Goal: Task Accomplishment & Management: Manage account settings

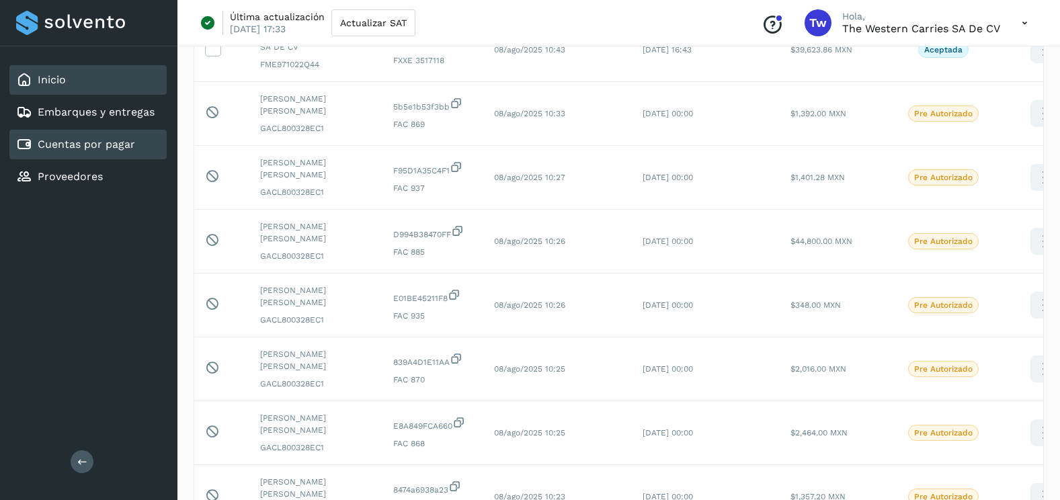
scroll to position [1315, 0]
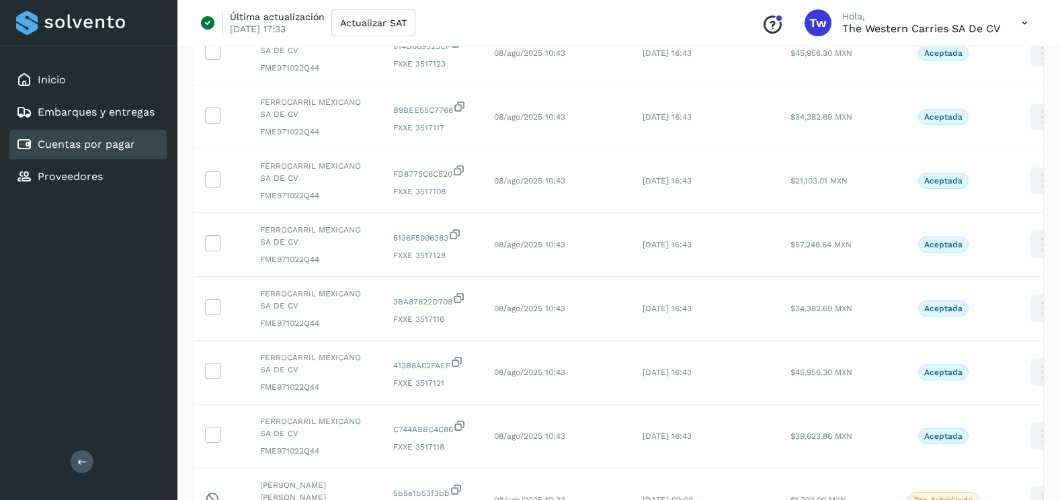
click at [102, 138] on link "Cuentas por pagar" at bounding box center [86, 144] width 97 height 13
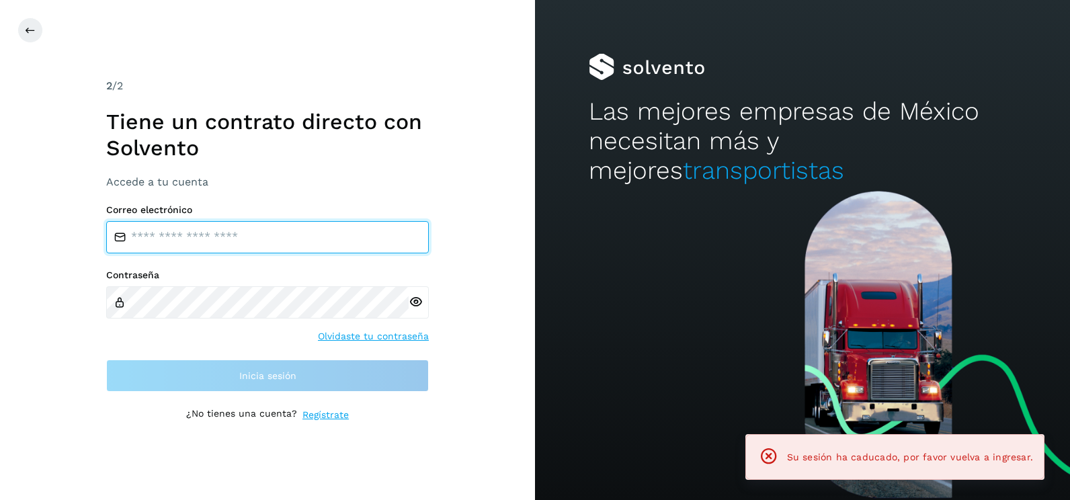
type input "**********"
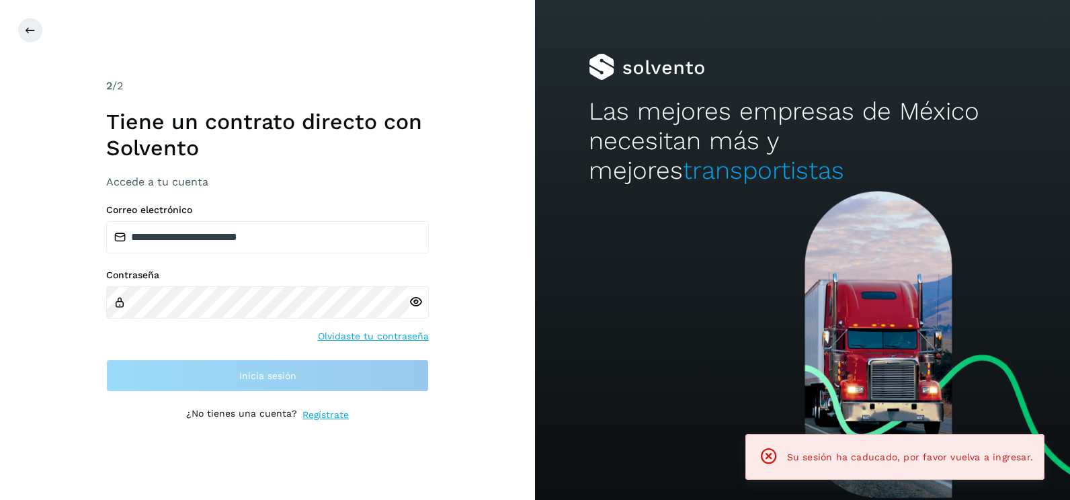
drag, startPoint x: 542, startPoint y: 421, endPoint x: 489, endPoint y: 398, distance: 57.5
click at [537, 418] on div at bounding box center [802, 345] width 535 height 309
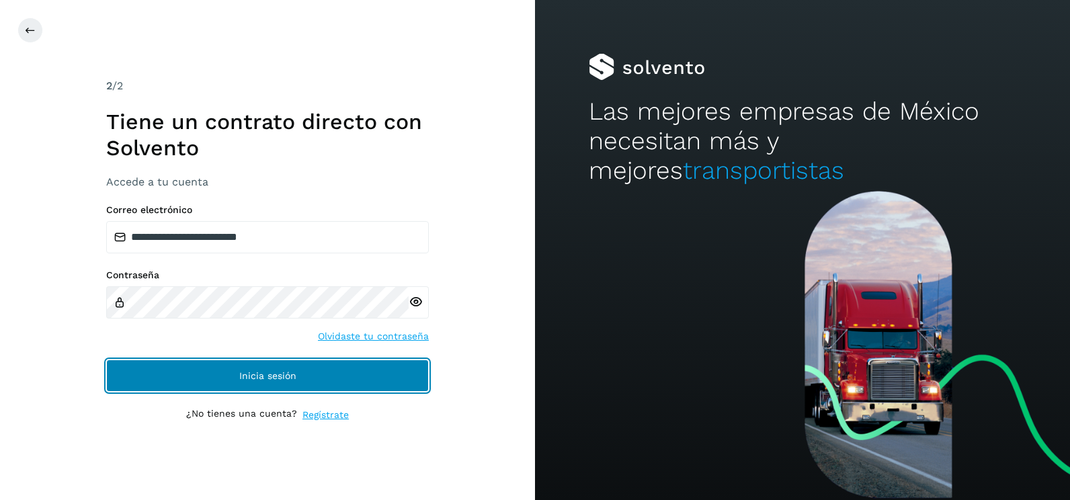
click at [405, 382] on button "Inicia sesión" at bounding box center [267, 376] width 323 height 32
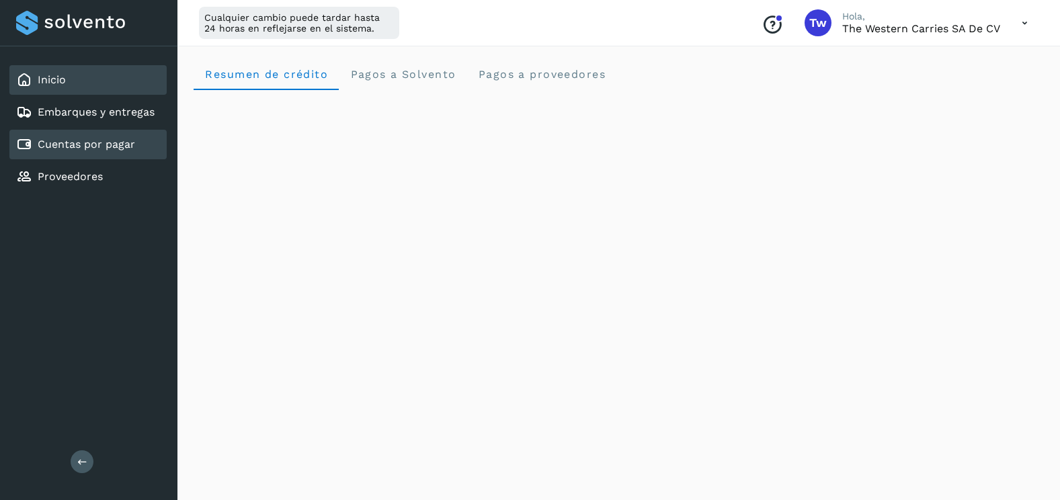
click at [146, 144] on div "Cuentas por pagar" at bounding box center [87, 145] width 157 height 30
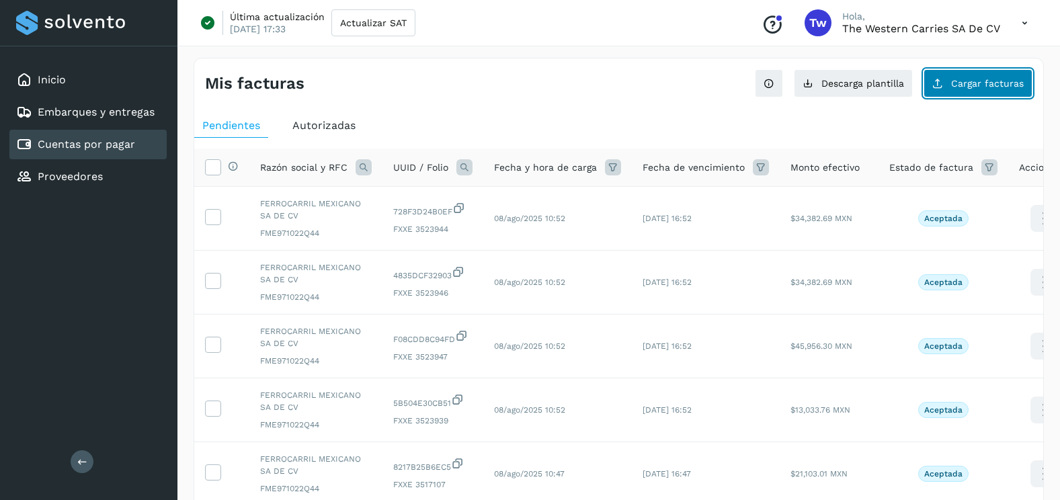
click at [951, 95] on button "Cargar facturas" at bounding box center [978, 83] width 109 height 28
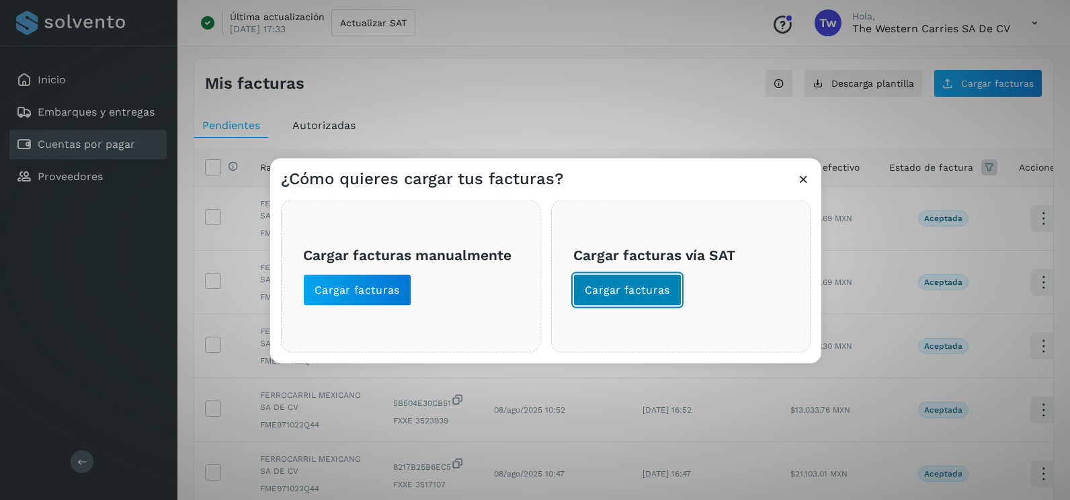
click at [630, 298] on button "Cargar facturas" at bounding box center [627, 290] width 108 height 32
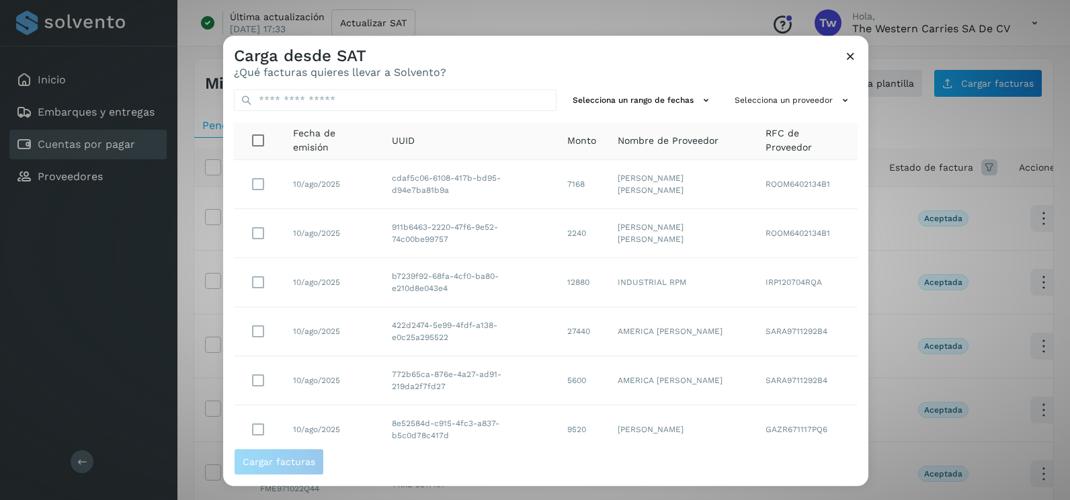
click at [852, 63] on icon at bounding box center [851, 56] width 14 height 14
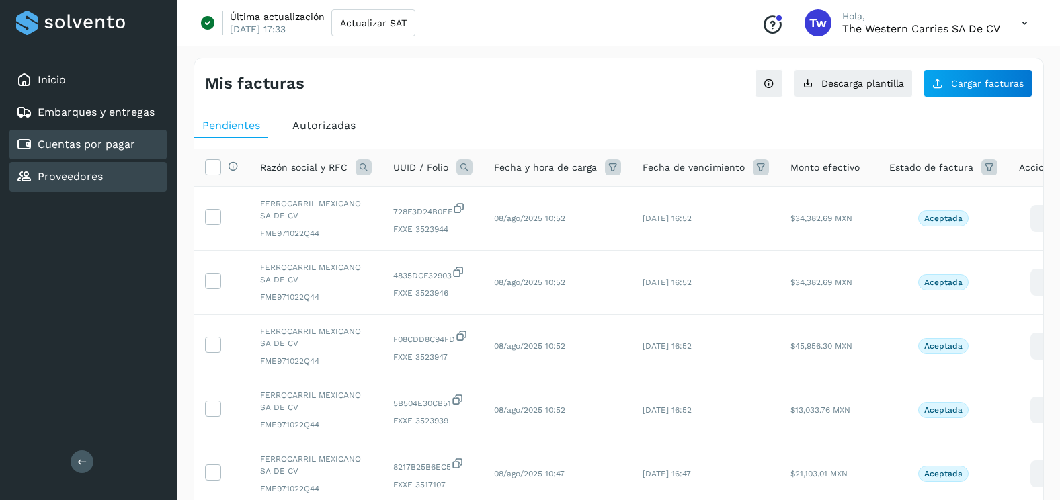
click at [125, 177] on div "Proveedores" at bounding box center [87, 177] width 157 height 30
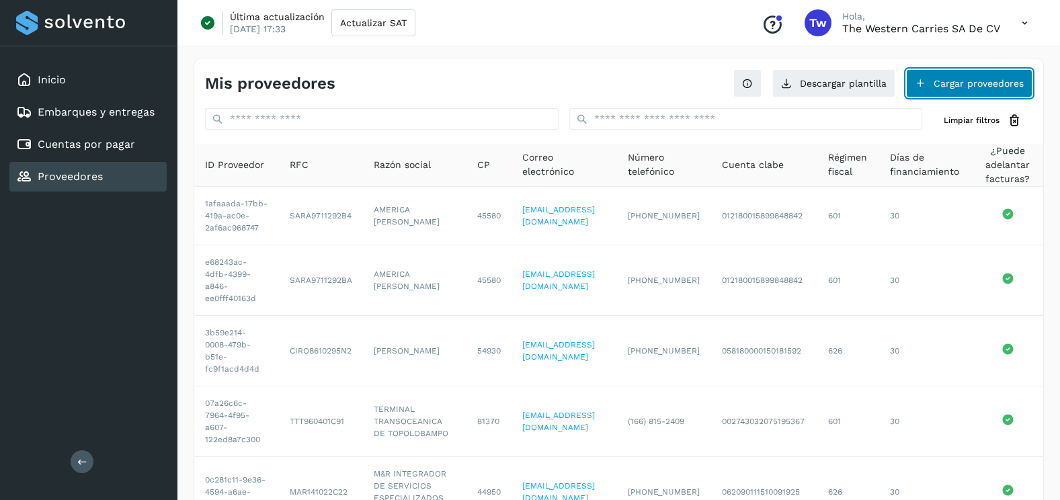
click at [952, 93] on button "Cargar proveedores" at bounding box center [969, 83] width 126 height 28
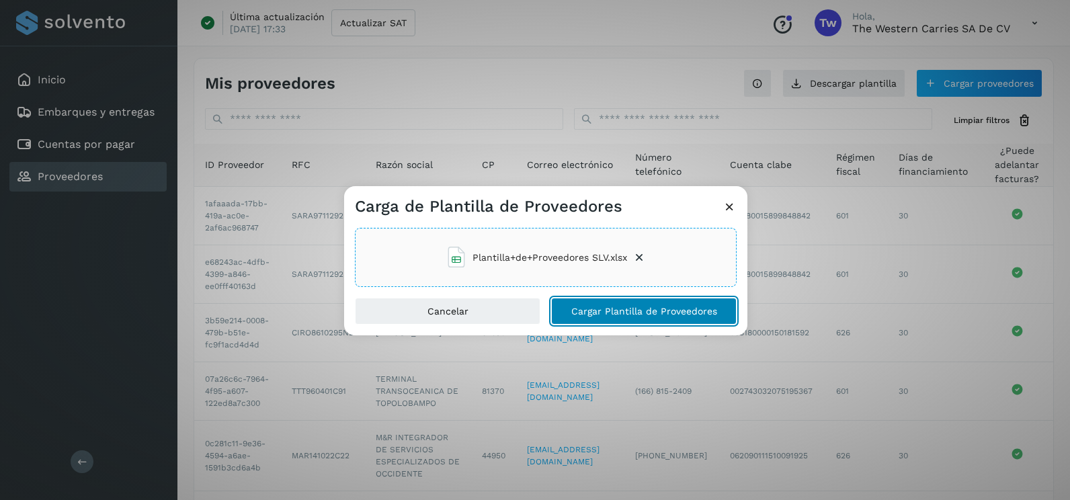
click at [573, 303] on button "Cargar Plantilla de Proveedores" at bounding box center [644, 311] width 186 height 27
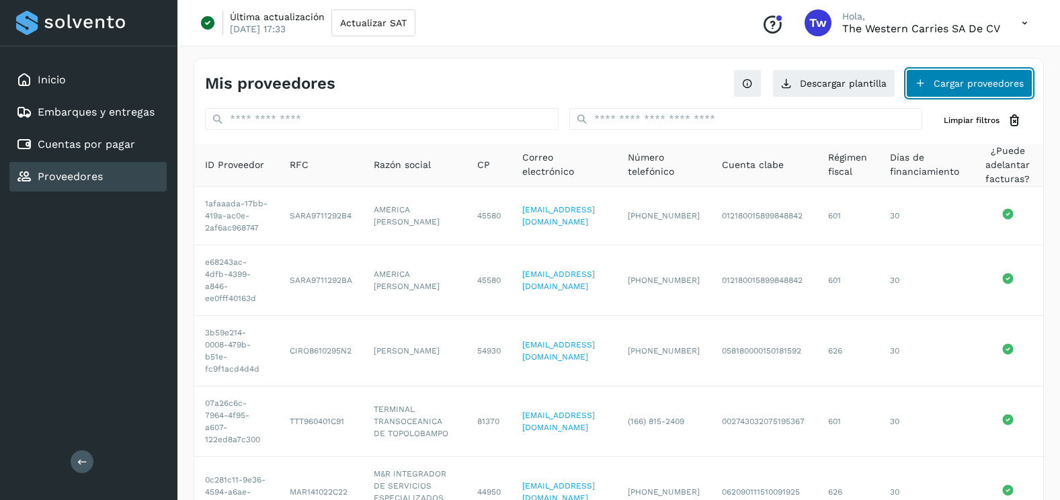
click at [973, 79] on button "Cargar proveedores" at bounding box center [969, 83] width 126 height 28
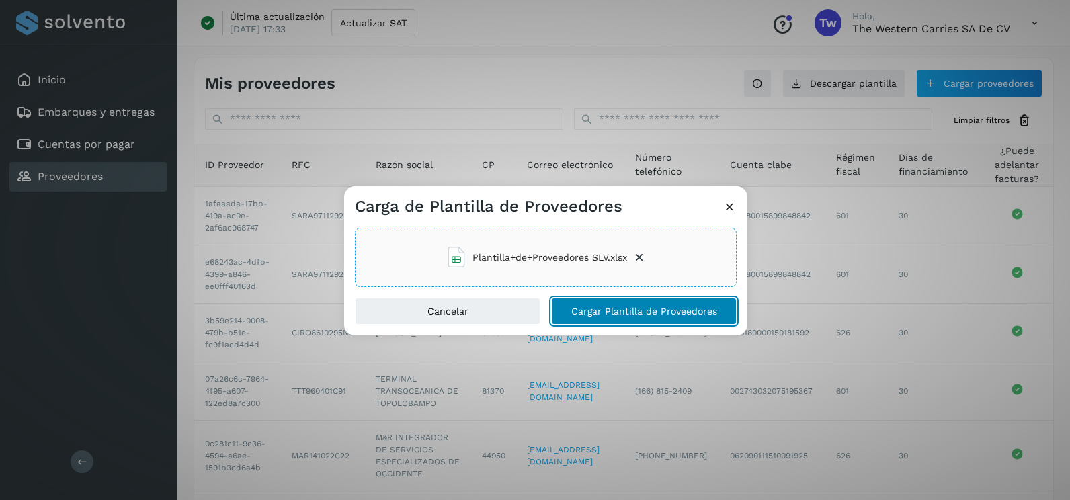
click at [594, 305] on button "Cargar Plantilla de Proveedores" at bounding box center [644, 311] width 186 height 27
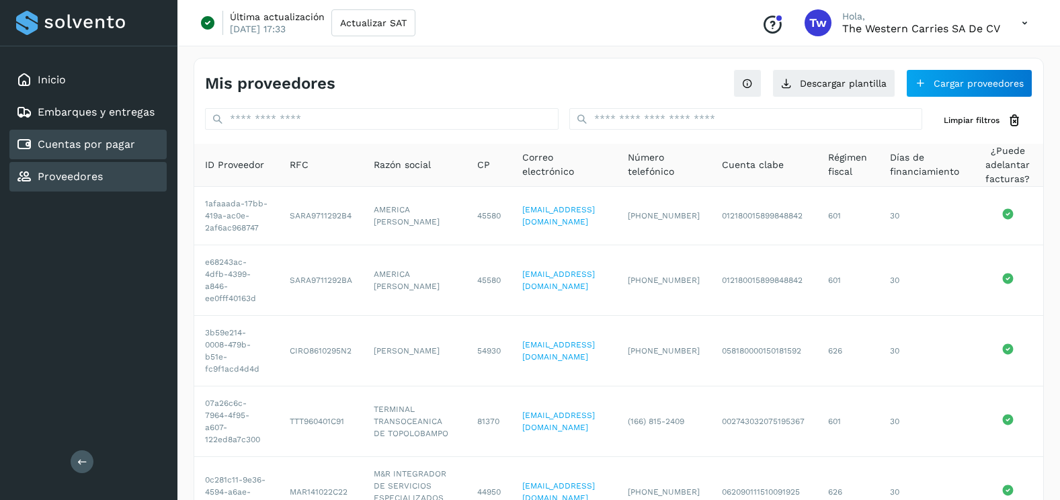
click at [127, 136] on div "Cuentas por pagar" at bounding box center [87, 145] width 157 height 30
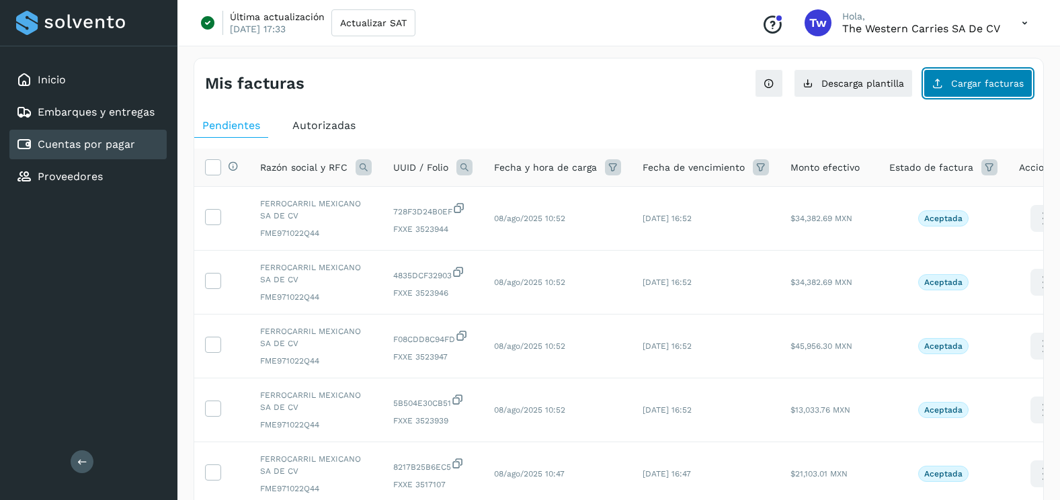
click at [998, 85] on span "Cargar facturas" at bounding box center [987, 83] width 73 height 9
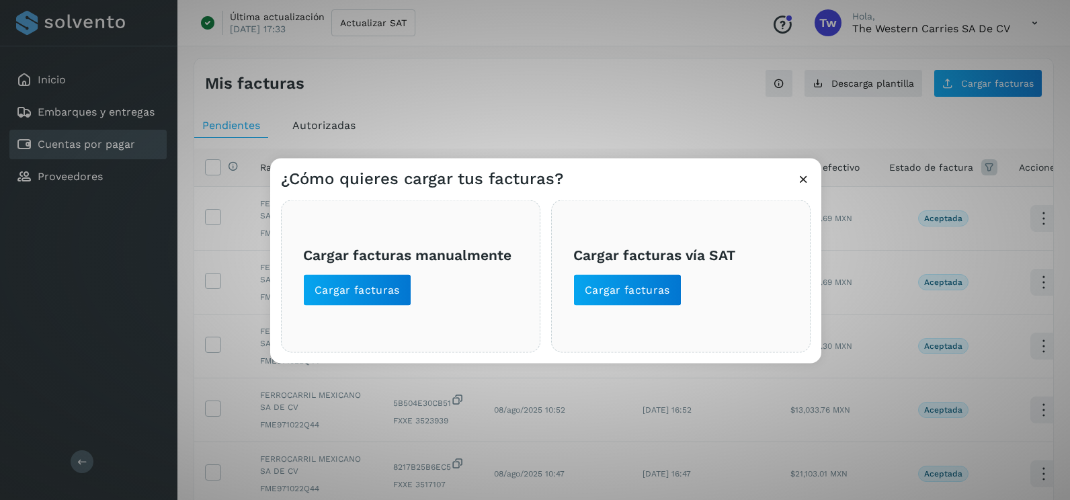
click at [680, 305] on span "Cargar facturas vía SAT Cargar facturas" at bounding box center [680, 276] width 215 height 60
click at [666, 293] on span "Cargar facturas" at bounding box center [627, 290] width 85 height 15
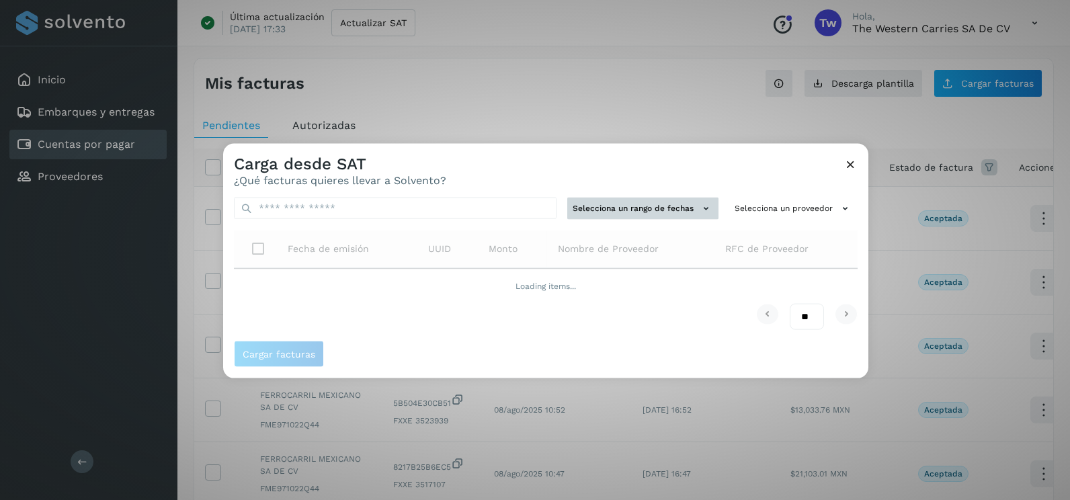
click at [649, 205] on button "Selecciona un rango de fechas" at bounding box center [642, 209] width 151 height 22
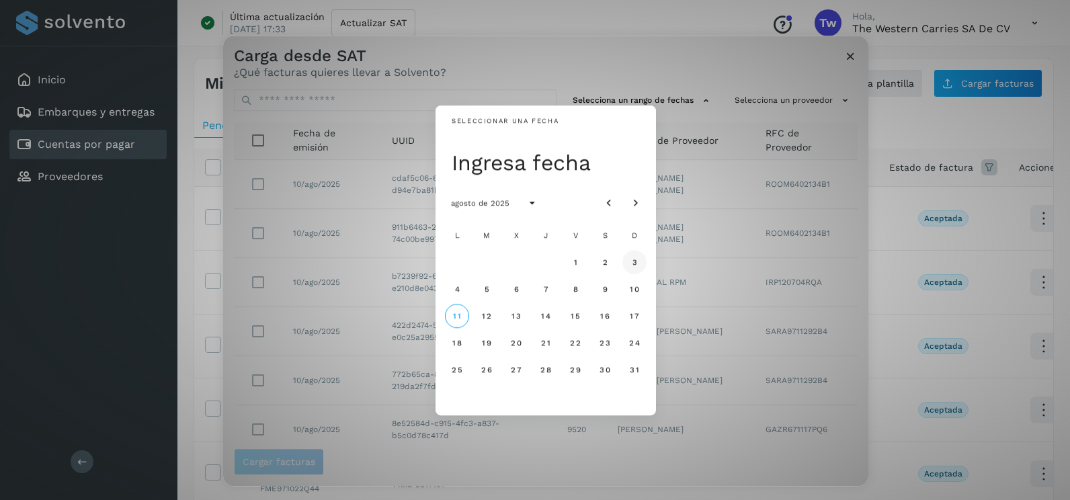
click at [635, 257] on button "3" at bounding box center [634, 262] width 24 height 24
click at [458, 286] on span "4" at bounding box center [457, 288] width 6 height 9
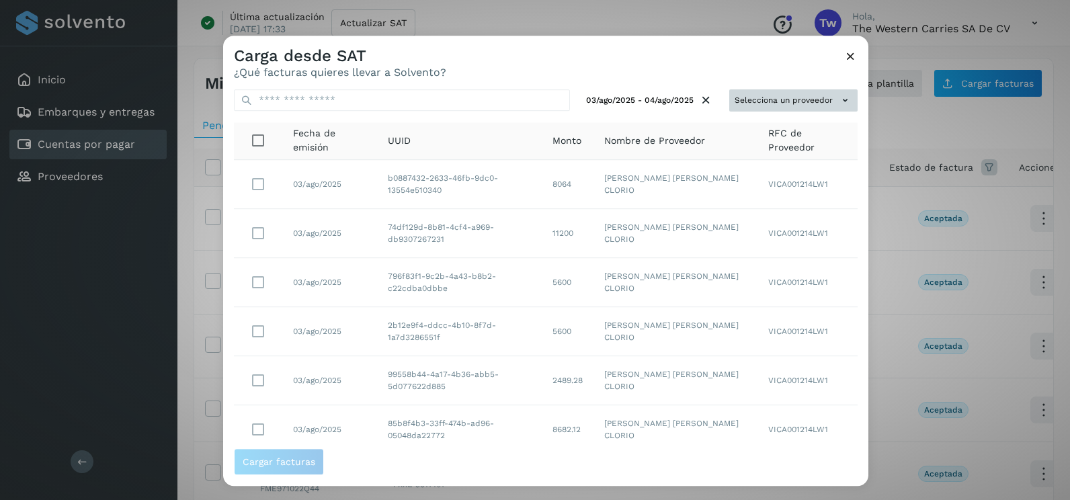
click at [799, 111] on button "Selecciona un proveedor" at bounding box center [793, 100] width 128 height 22
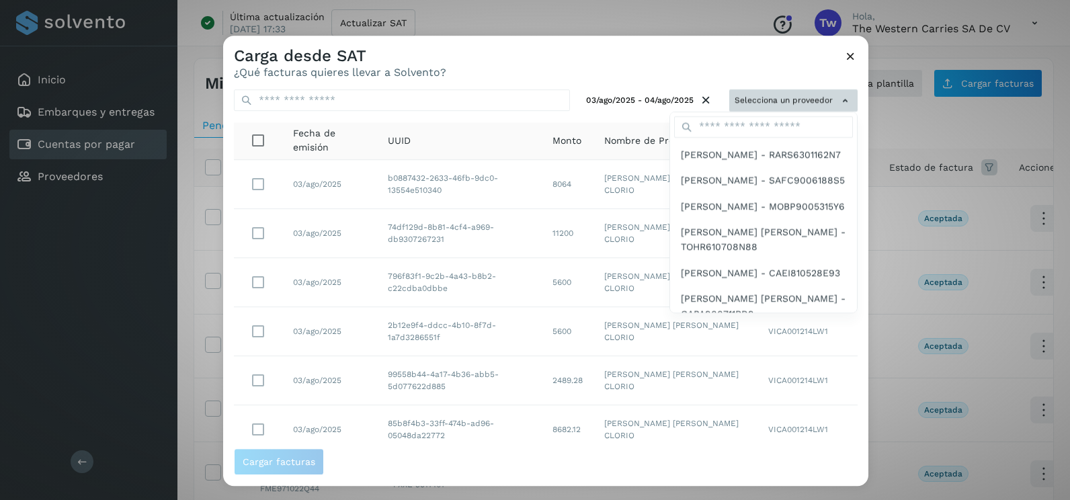
click at [801, 110] on div at bounding box center [758, 286] width 1070 height 500
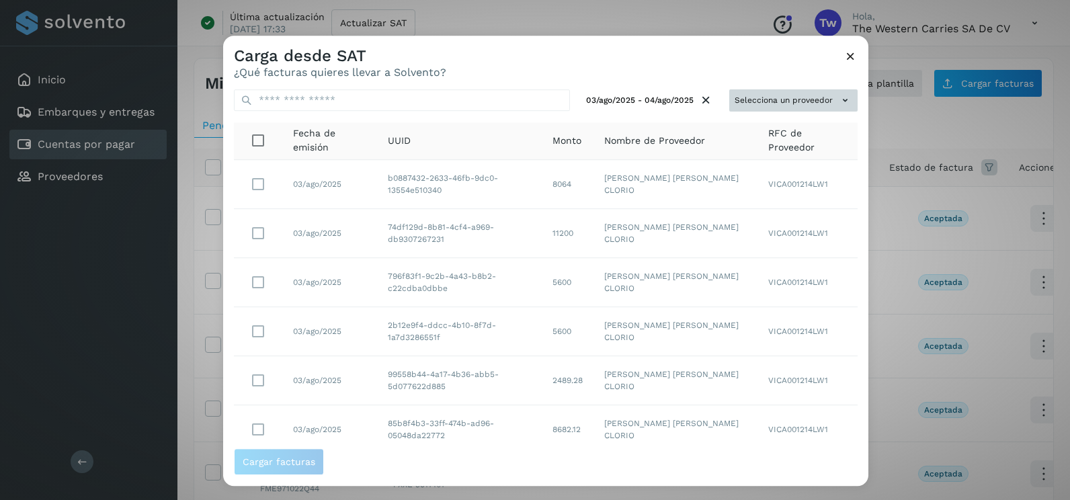
click at [765, 111] on button "Selecciona un proveedor" at bounding box center [793, 100] width 128 height 22
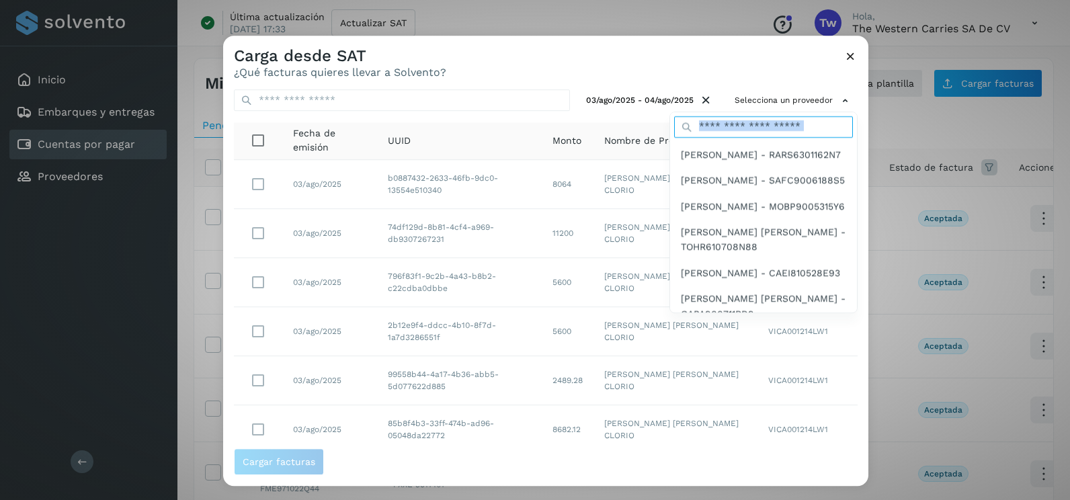
click at [742, 126] on input "text" at bounding box center [763, 127] width 179 height 22
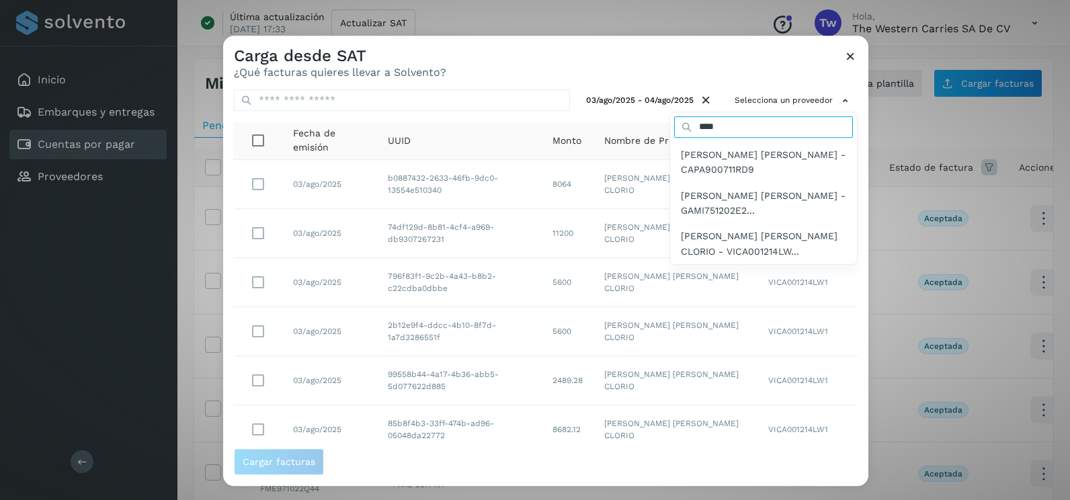
type input "*********"
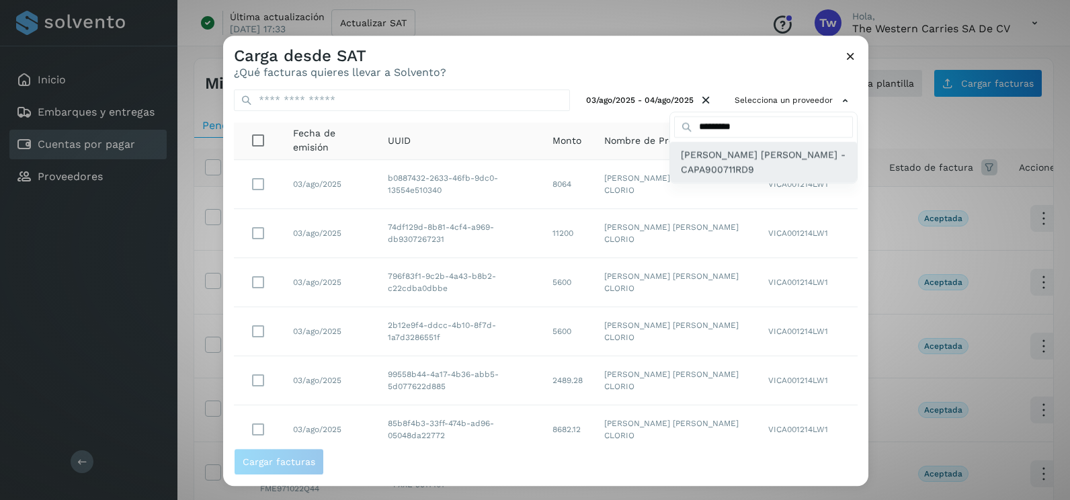
click at [753, 175] on span "JOSE AMOS CASTRO PAZ - CAPA900711RD9" at bounding box center [763, 162] width 165 height 30
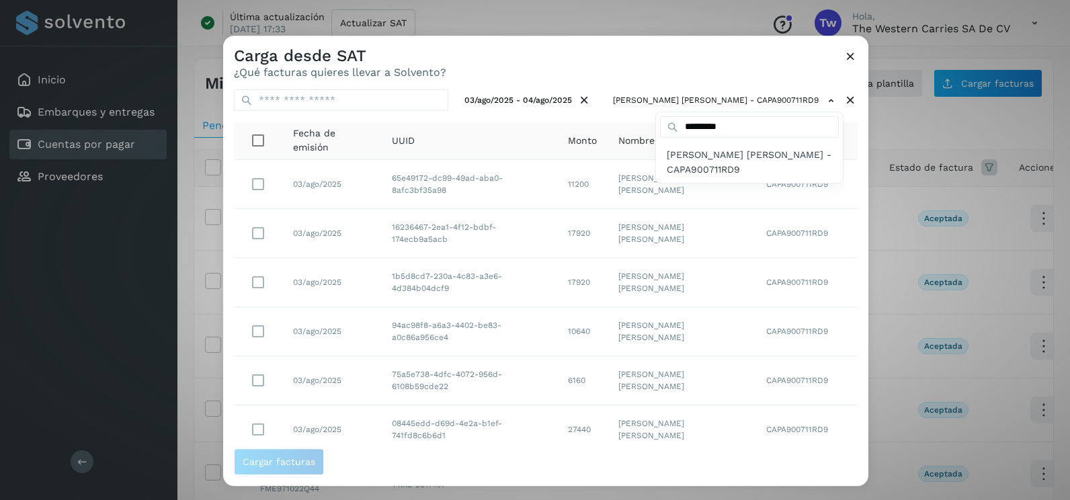
click at [851, 212] on div at bounding box center [758, 286] width 1070 height 500
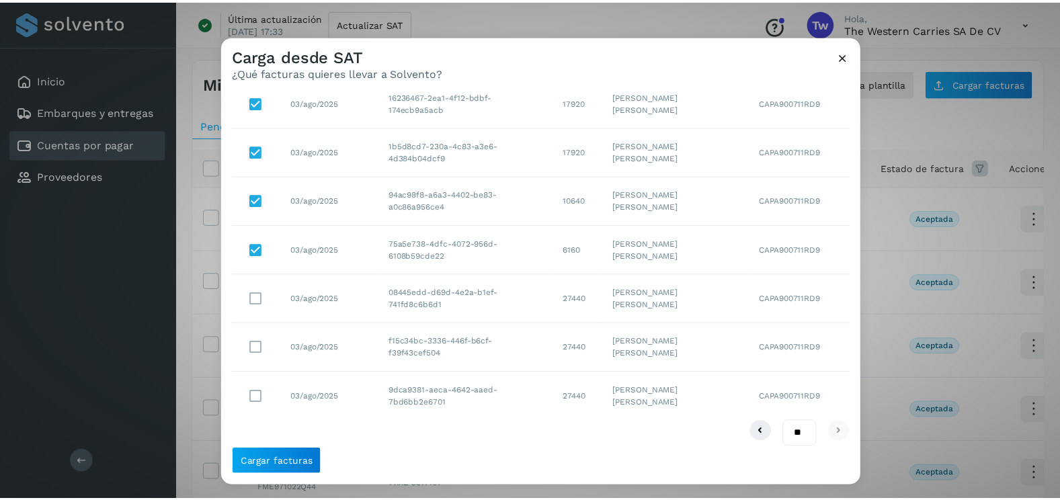
scroll to position [140, 0]
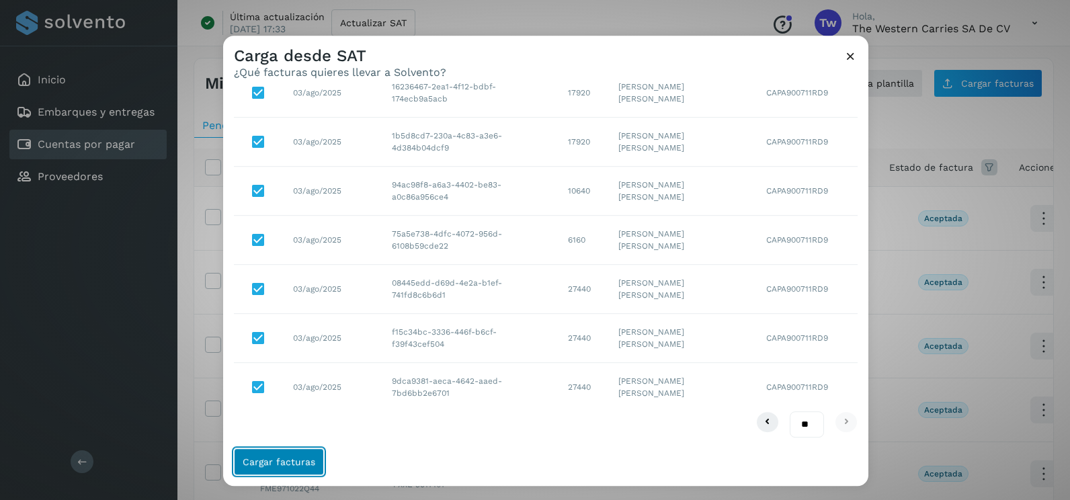
click at [297, 457] on span "Cargar facturas" at bounding box center [279, 461] width 73 height 9
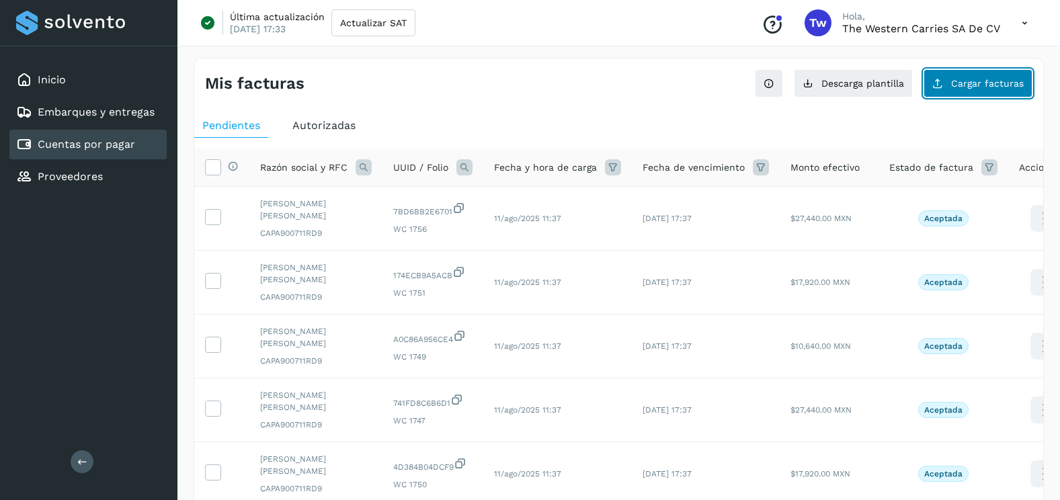
click at [1000, 85] on span "Cargar facturas" at bounding box center [987, 83] width 73 height 9
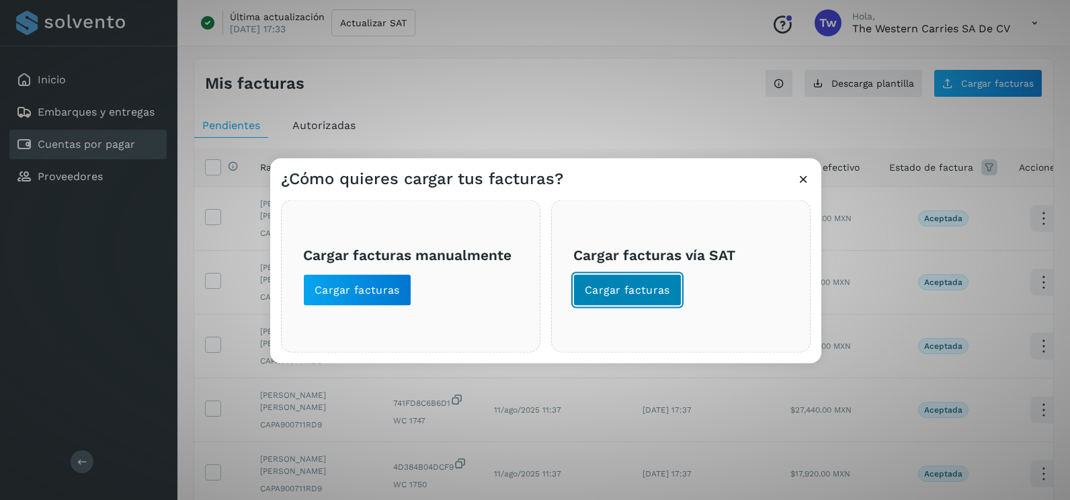
click at [661, 295] on span "Cargar facturas" at bounding box center [627, 290] width 85 height 15
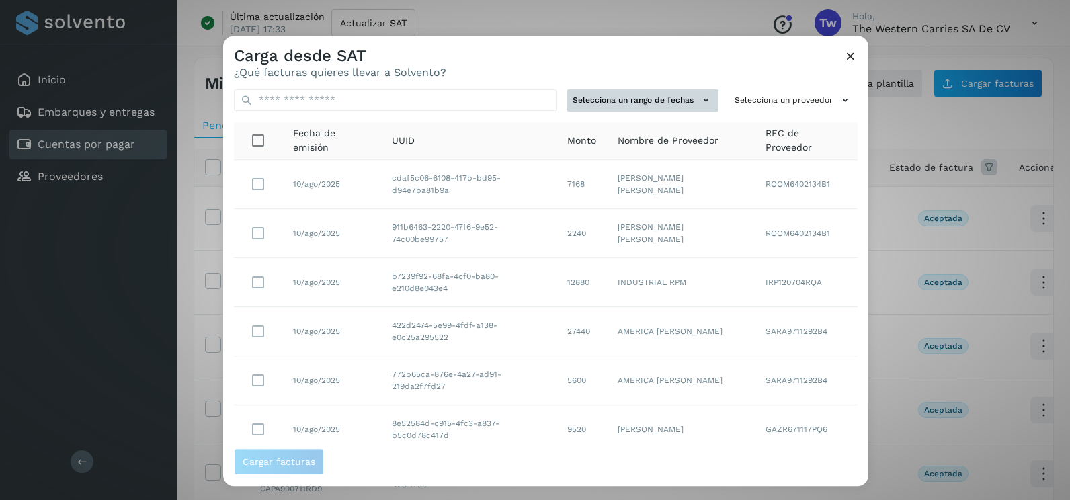
click at [678, 93] on button "Selecciona un rango de fechas" at bounding box center [642, 100] width 151 height 22
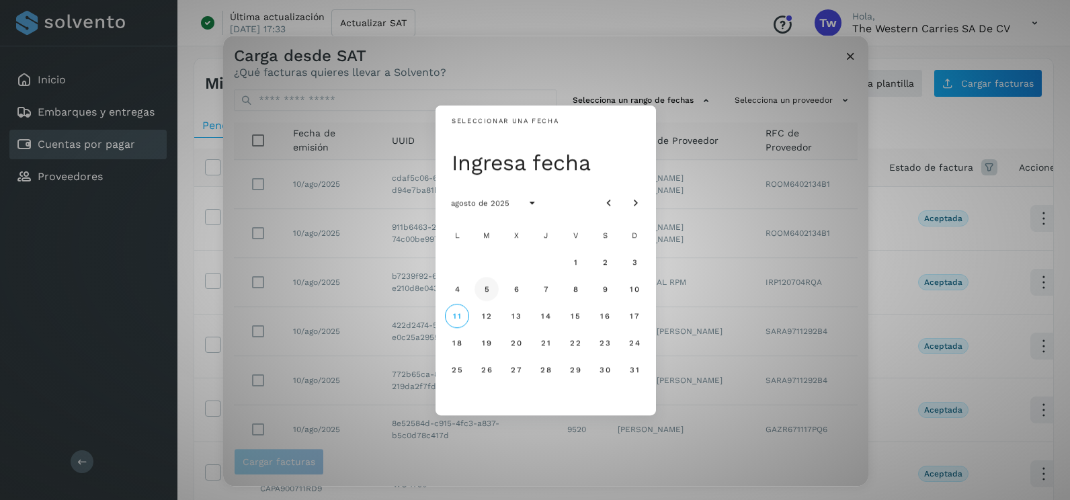
click at [487, 293] on span "5" at bounding box center [486, 288] width 6 height 9
click at [512, 291] on button "6" at bounding box center [516, 289] width 24 height 24
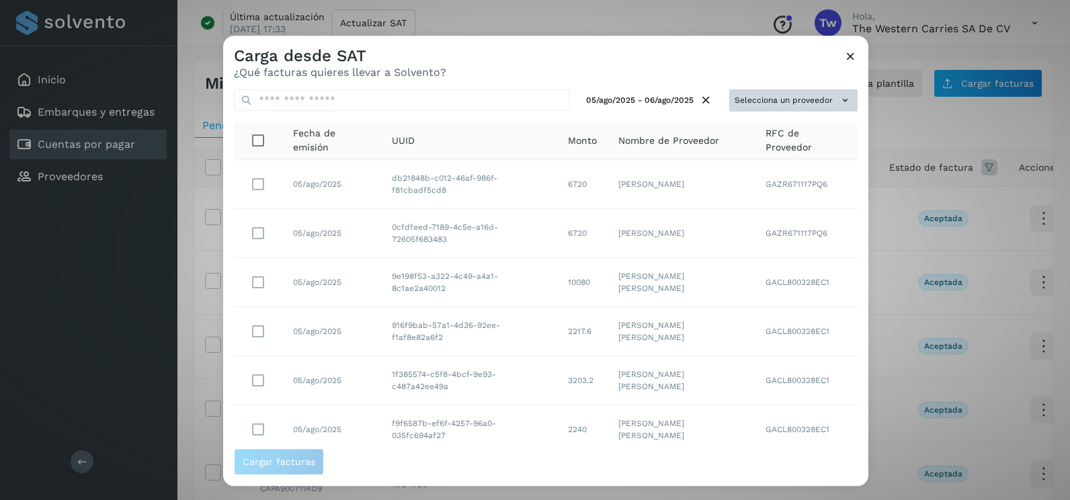
click at [811, 99] on button "Selecciona un proveedor" at bounding box center [793, 100] width 128 height 22
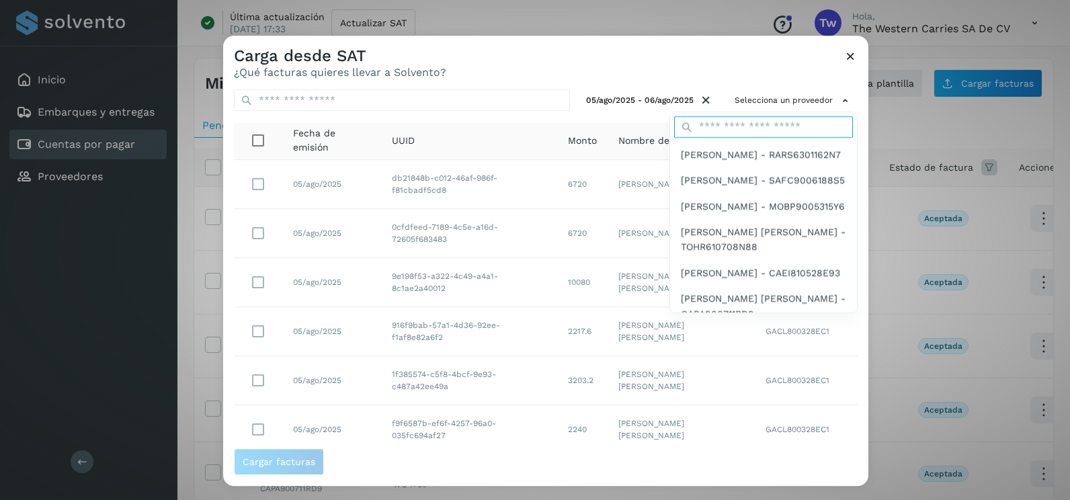
click at [728, 126] on input "text" at bounding box center [763, 127] width 179 height 22
type input "*********"
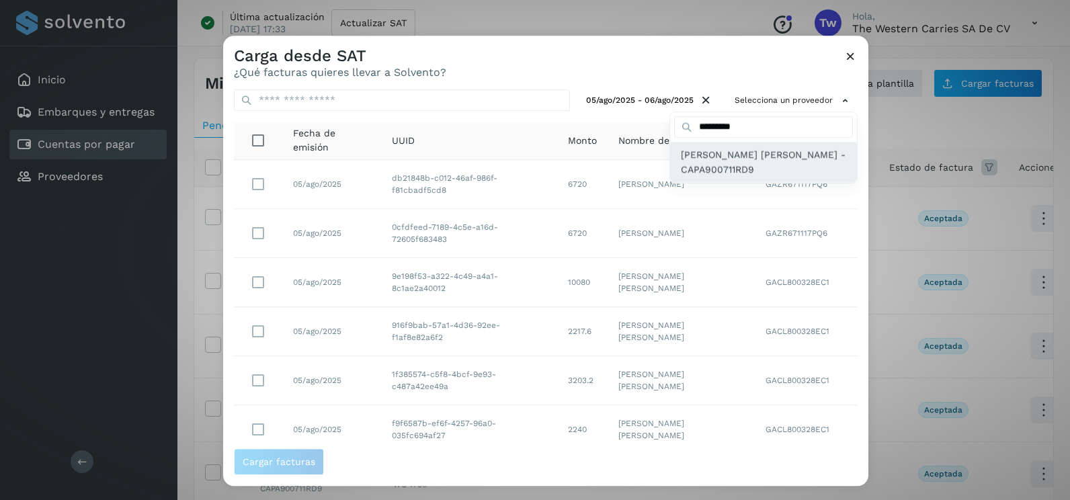
click at [721, 167] on span "JOSE AMOS CASTRO PAZ - CAPA900711RD9" at bounding box center [763, 162] width 165 height 30
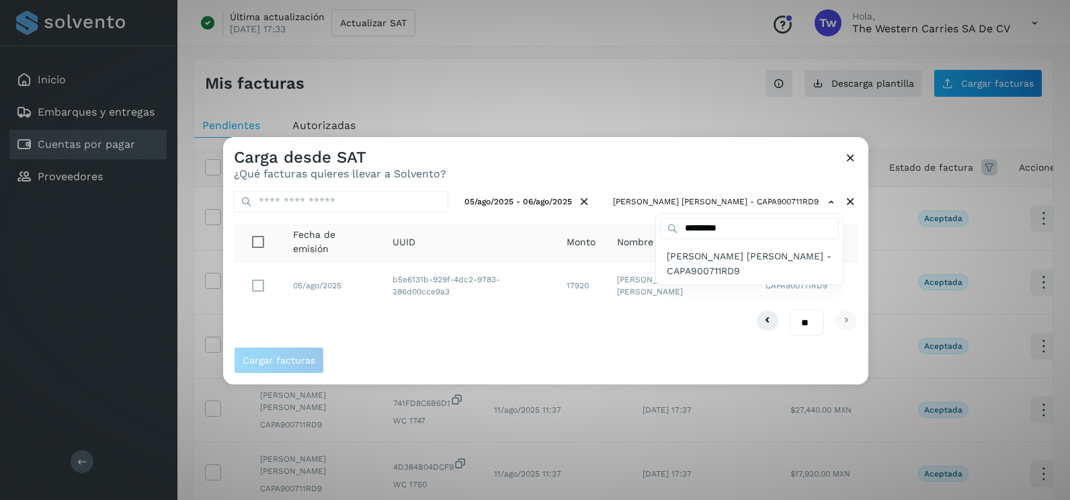
click at [521, 309] on div at bounding box center [758, 387] width 1070 height 500
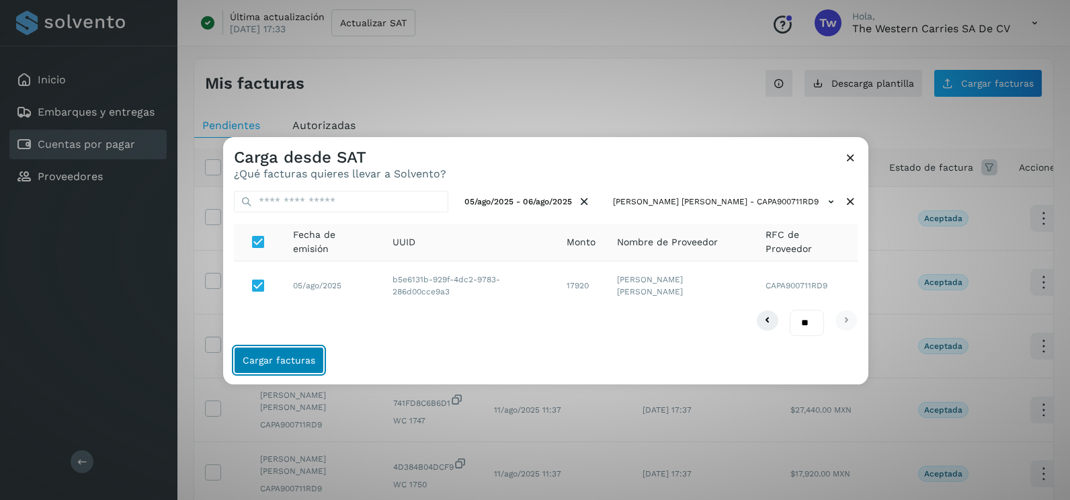
click at [293, 358] on span "Cargar facturas" at bounding box center [279, 360] width 73 height 9
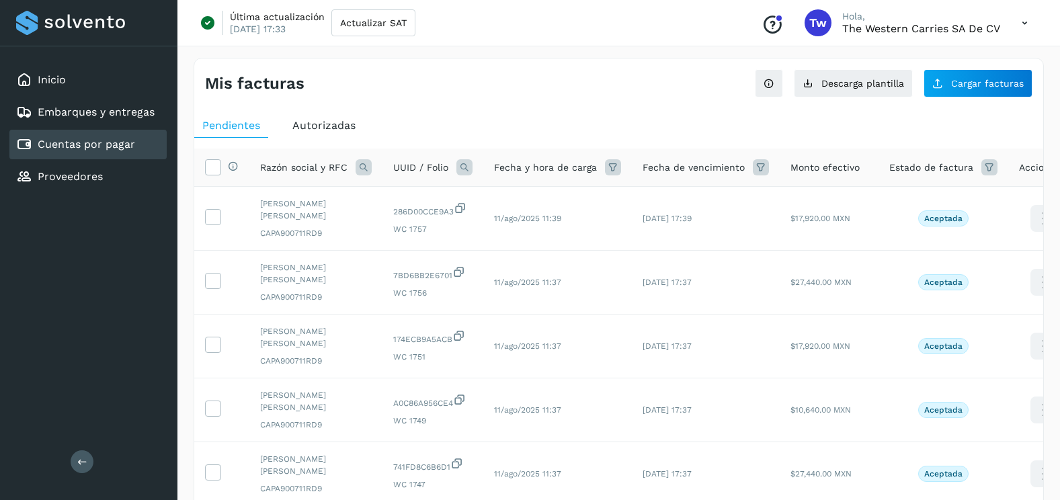
click at [955, 99] on div "Mis facturas Ver instrucciones para cargar Facturas Descarga plantilla Cargar f…" at bounding box center [619, 491] width 850 height 866
click at [986, 70] on button "Cargar facturas" at bounding box center [978, 83] width 109 height 28
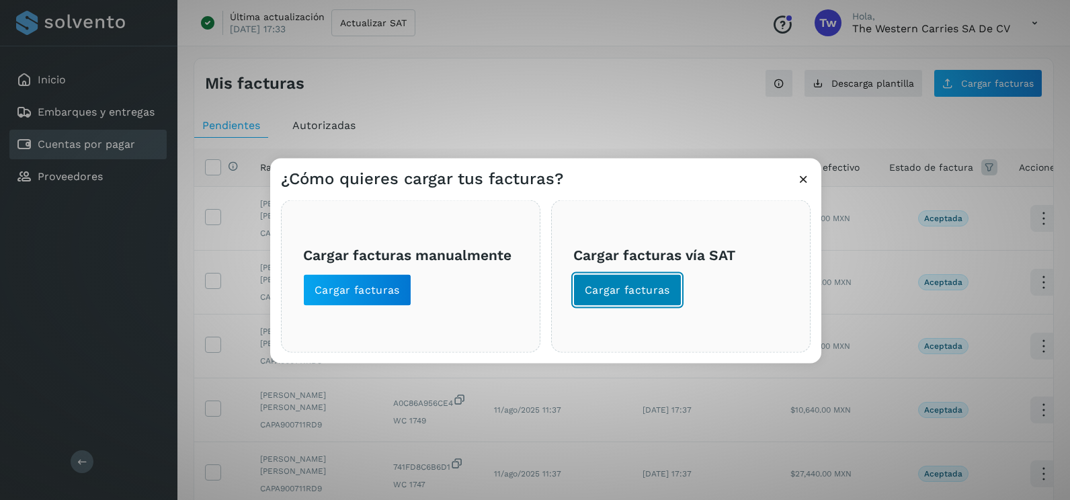
click at [658, 300] on button "Cargar facturas" at bounding box center [627, 290] width 108 height 32
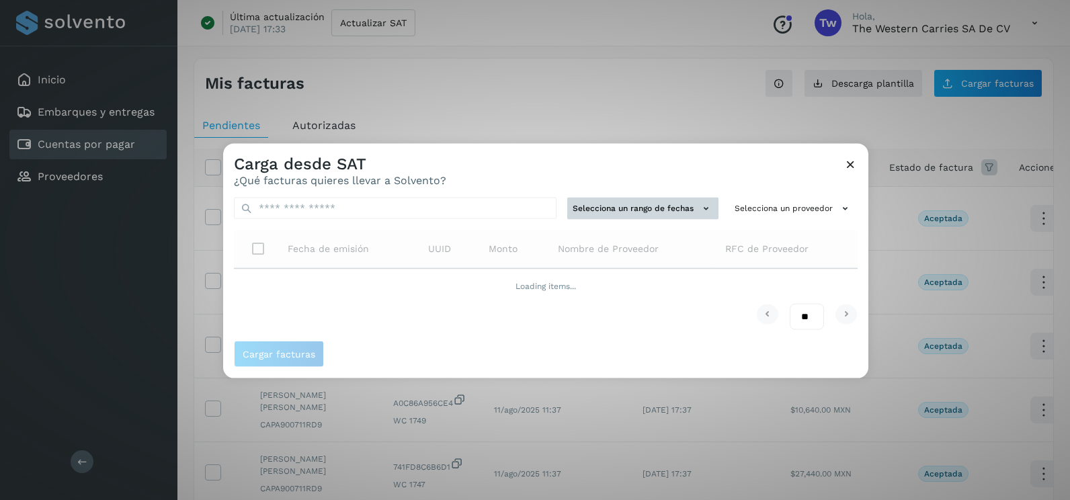
click at [626, 211] on button "Selecciona un rango de fechas" at bounding box center [642, 209] width 151 height 22
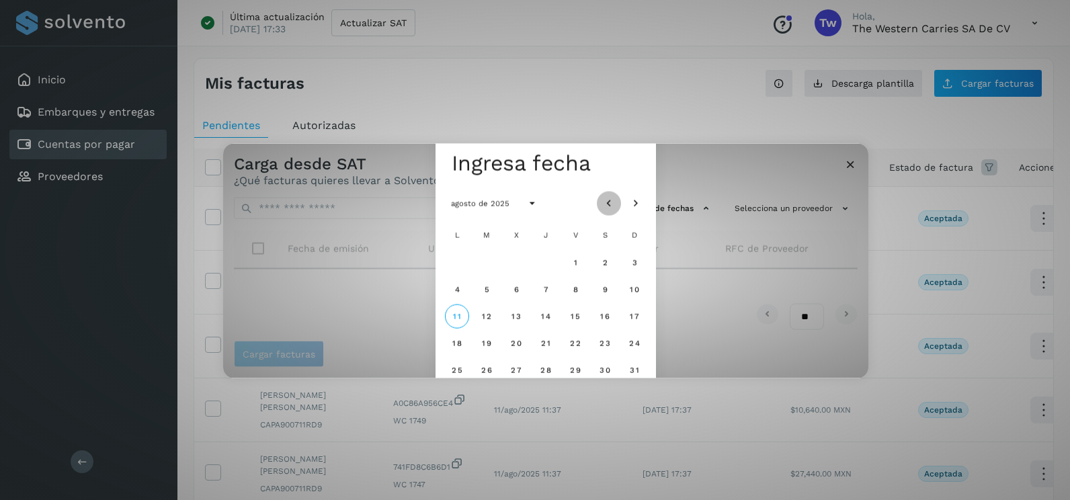
click at [612, 194] on button "Mes anterior" at bounding box center [609, 203] width 24 height 24
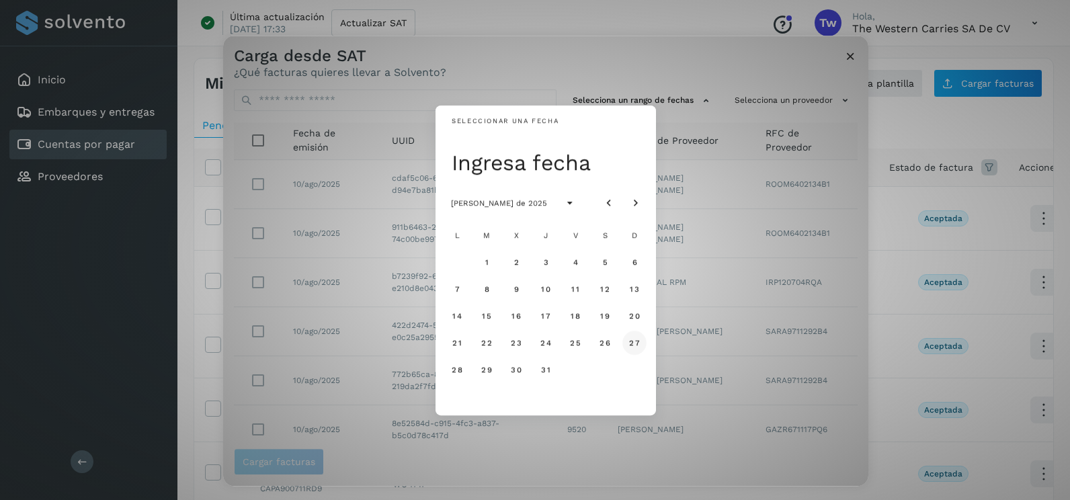
click at [634, 346] on span "27" at bounding box center [634, 342] width 11 height 9
click at [460, 377] on button "28" at bounding box center [457, 370] width 24 height 24
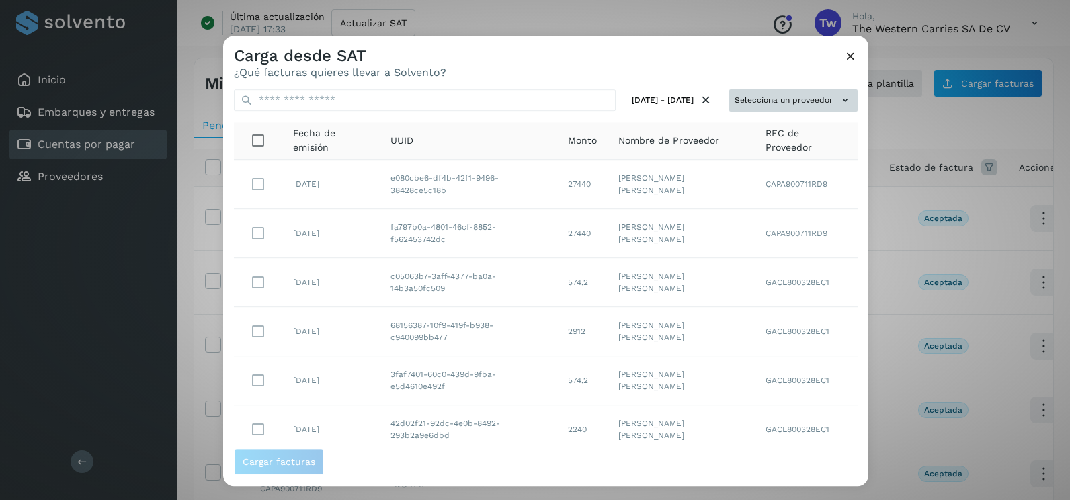
click at [813, 96] on button "Selecciona un proveedor" at bounding box center [793, 100] width 128 height 22
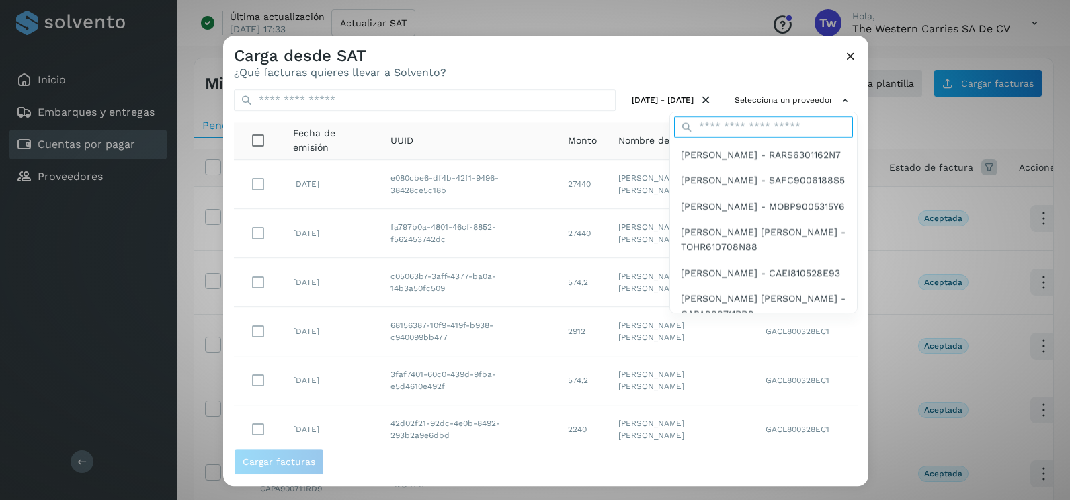
click at [711, 127] on input "text" at bounding box center [763, 127] width 179 height 22
type input "*********"
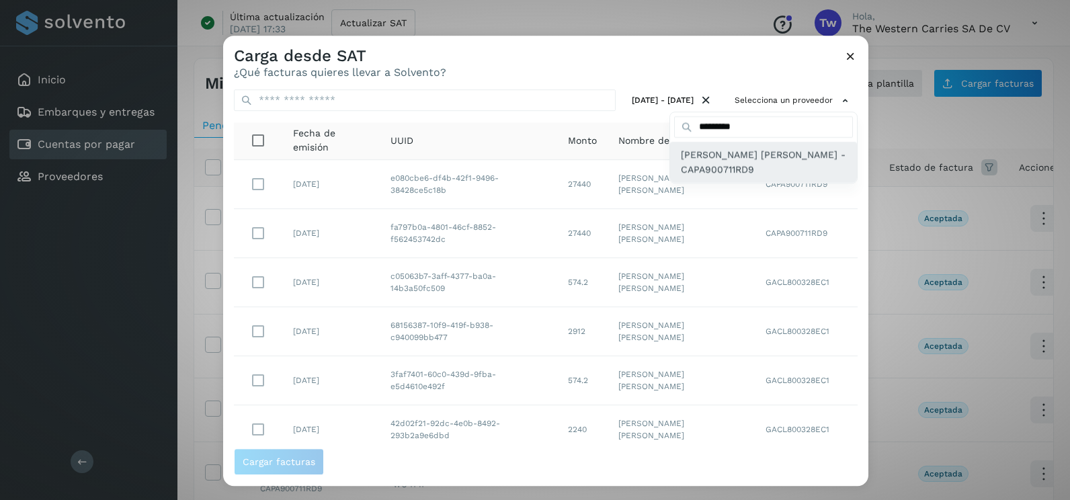
click at [725, 168] on span "JOSE AMOS CASTRO PAZ - CAPA900711RD9" at bounding box center [763, 162] width 165 height 30
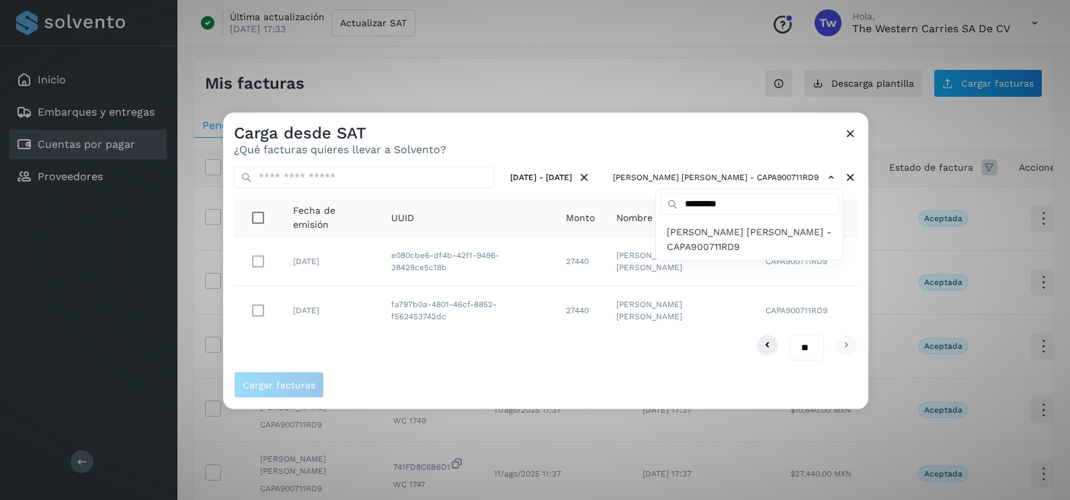
click at [384, 372] on div at bounding box center [758, 363] width 1070 height 500
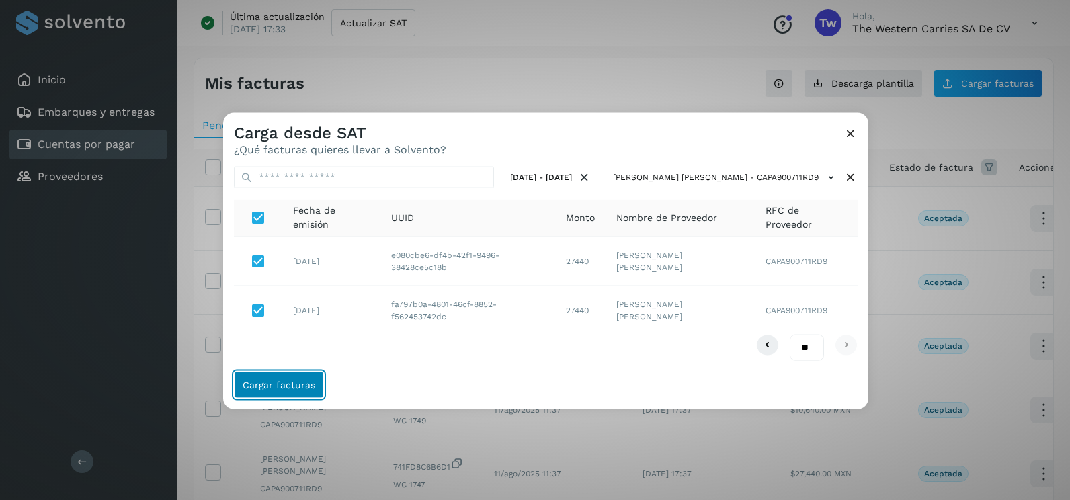
click at [292, 389] on span "Cargar facturas" at bounding box center [279, 384] width 73 height 9
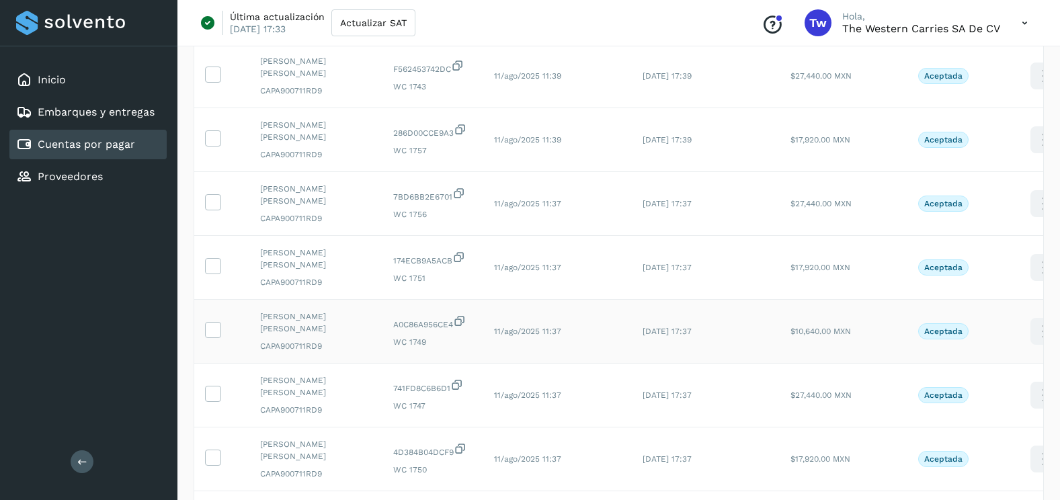
scroll to position [336, 0]
select select "**"
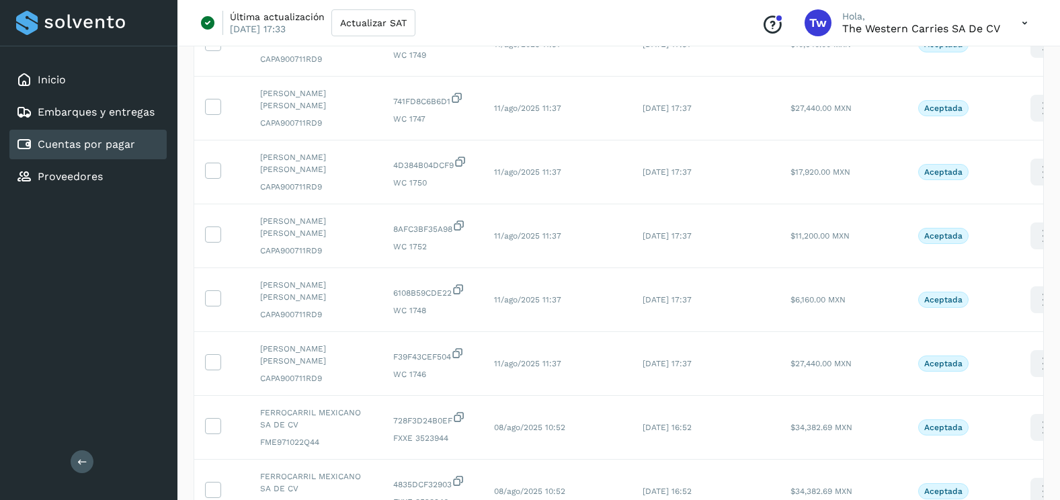
scroll to position [403, 0]
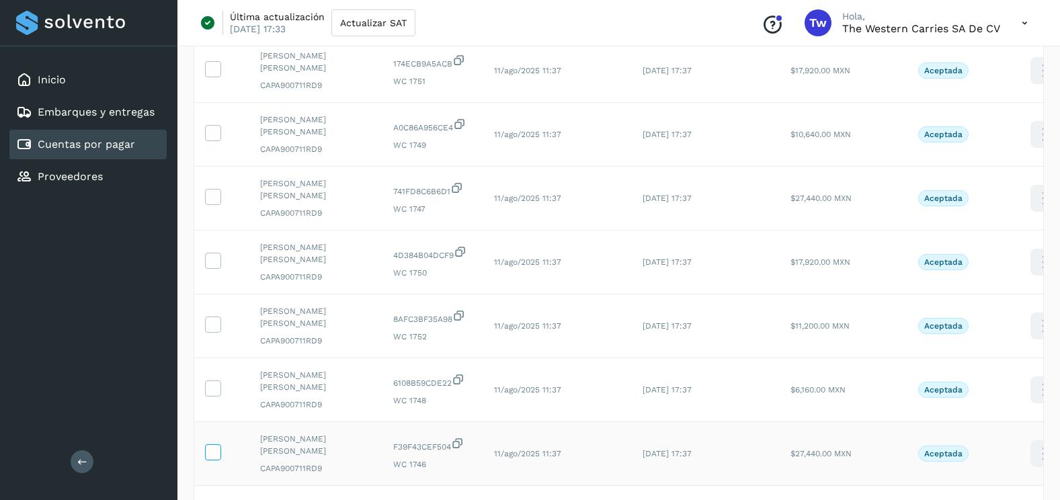
click at [212, 444] on icon at bounding box center [213, 451] width 14 height 14
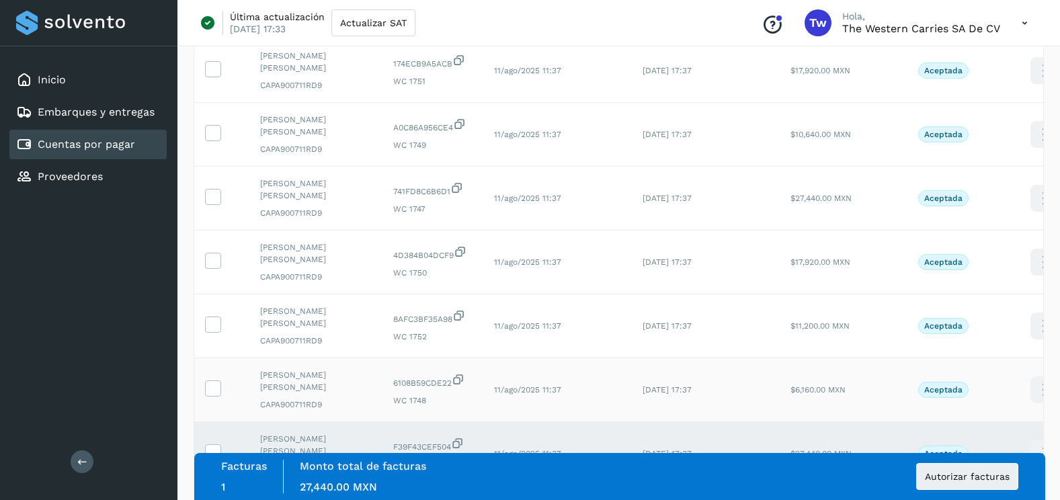
drag, startPoint x: 213, startPoint y: 320, endPoint x: 226, endPoint y: 309, distance: 17.1
click at [213, 380] on label at bounding box center [213, 388] width 16 height 16
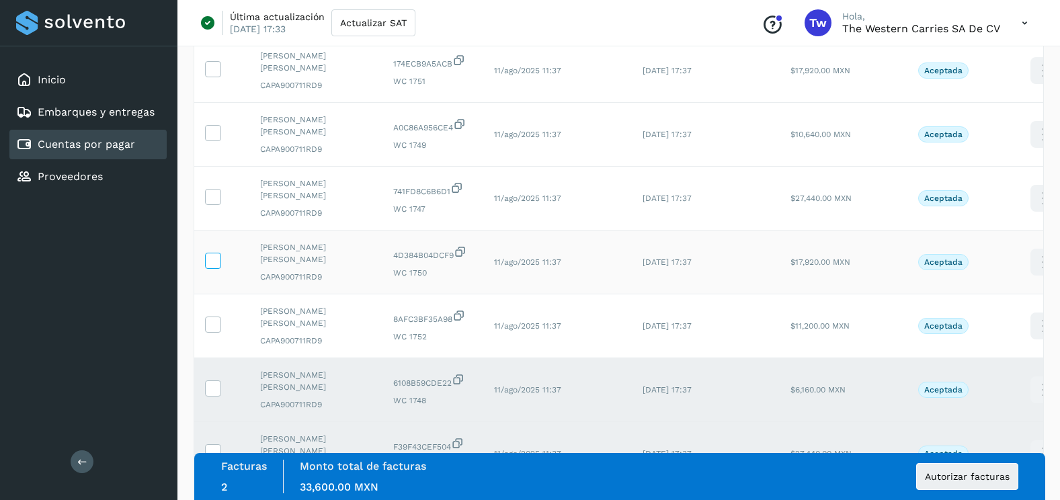
drag, startPoint x: 218, startPoint y: 259, endPoint x: 211, endPoint y: 196, distance: 63.0
click at [218, 317] on icon at bounding box center [213, 324] width 14 height 14
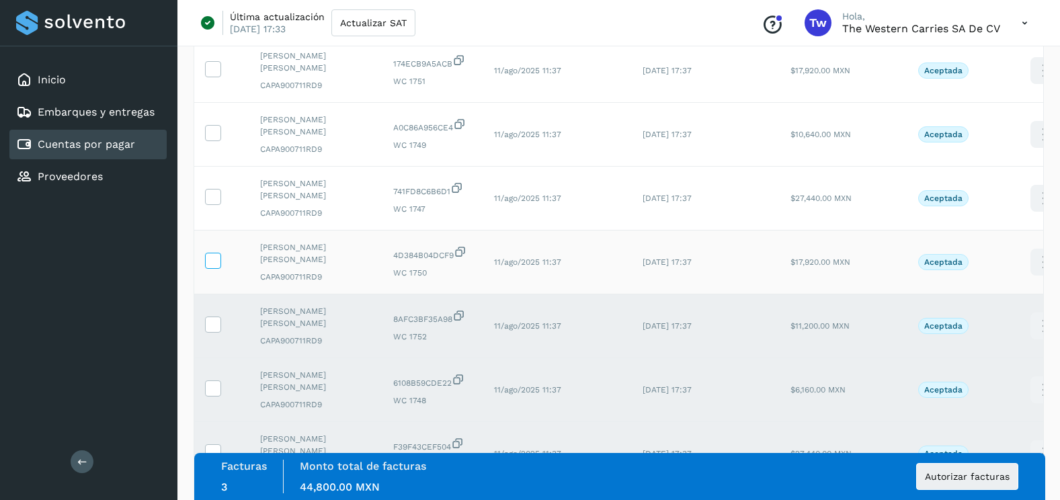
click at [212, 253] on icon at bounding box center [213, 260] width 14 height 14
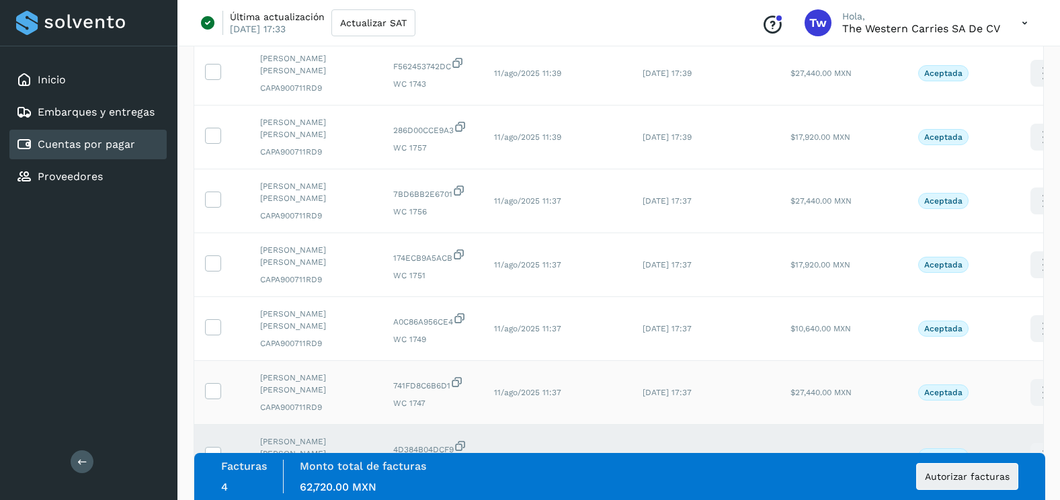
scroll to position [202, 0]
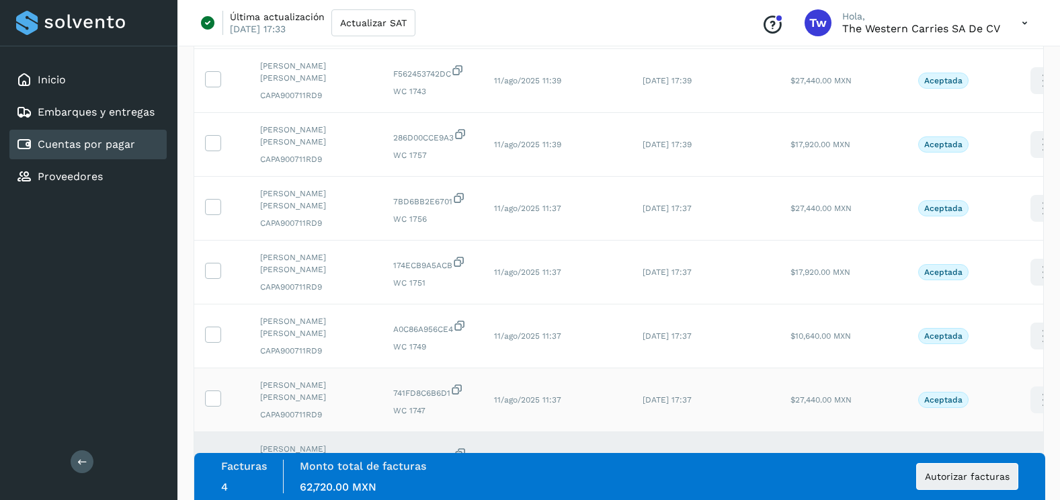
click at [214, 368] on td at bounding box center [221, 400] width 55 height 64
click at [210, 391] on icon at bounding box center [213, 398] width 14 height 14
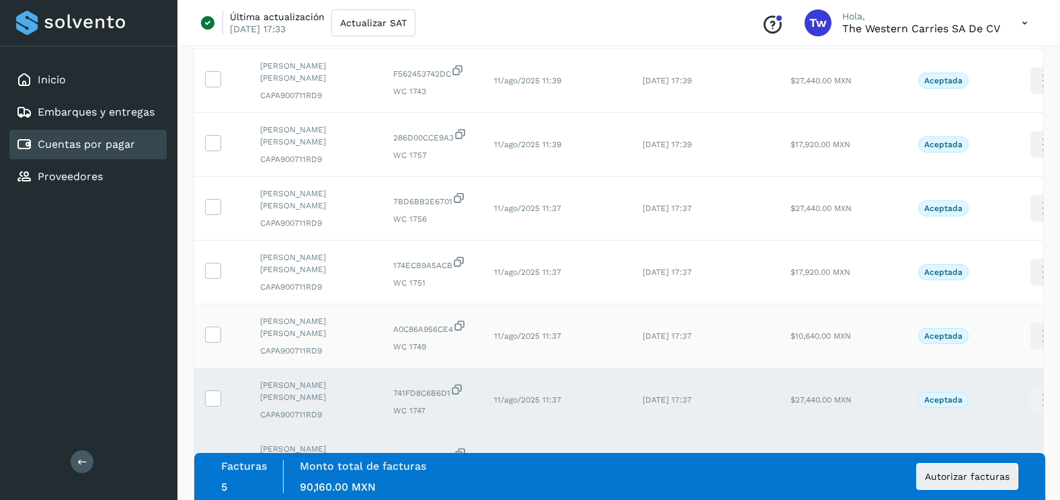
drag, startPoint x: 212, startPoint y: 298, endPoint x: 212, endPoint y: 268, distance: 30.3
click at [212, 327] on label at bounding box center [213, 335] width 16 height 16
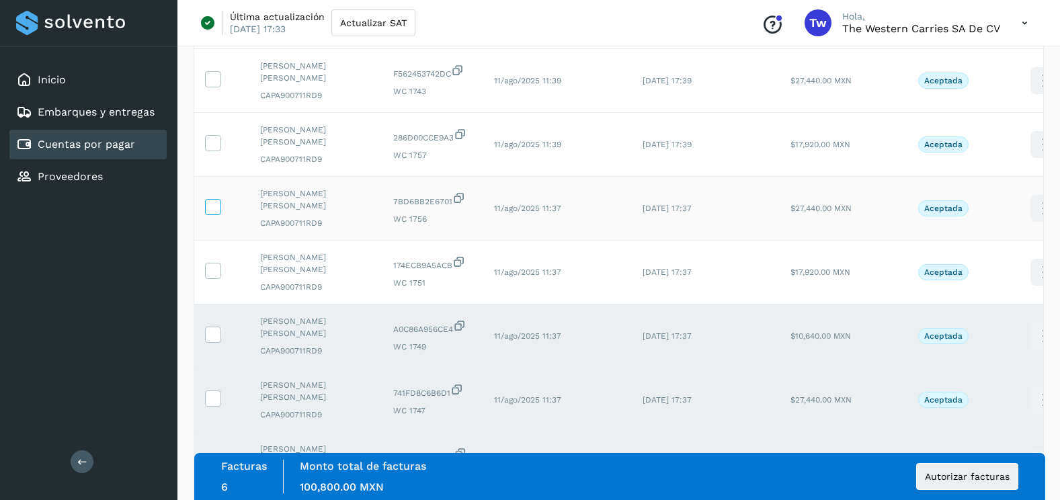
drag, startPoint x: 212, startPoint y: 232, endPoint x: 218, endPoint y: 177, distance: 55.4
click at [213, 263] on icon at bounding box center [213, 270] width 14 height 14
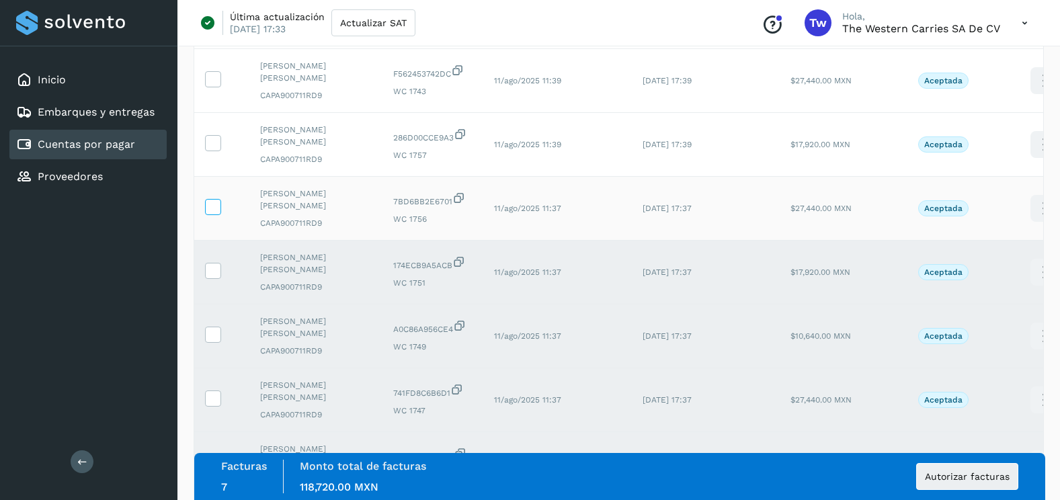
click at [218, 199] on icon at bounding box center [213, 206] width 14 height 14
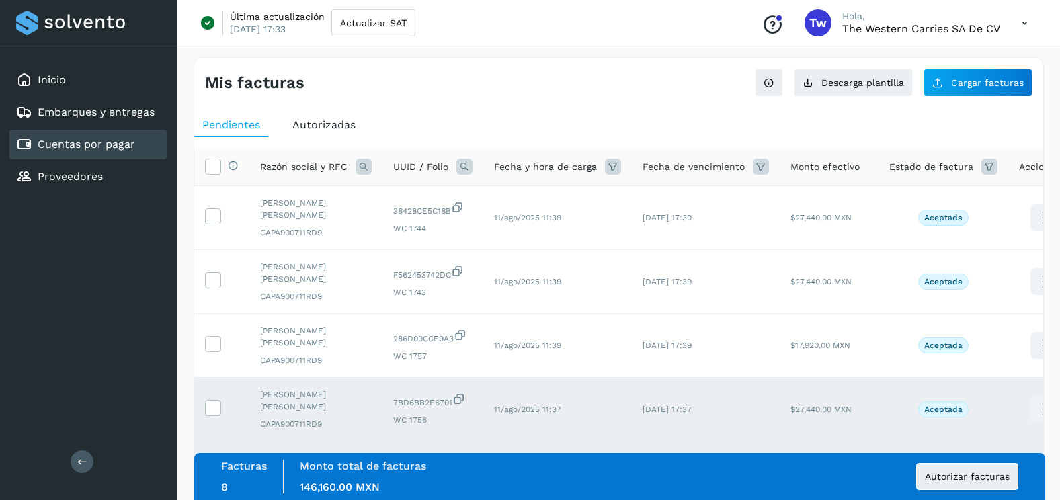
scroll to position [0, 0]
click at [214, 337] on icon at bounding box center [213, 344] width 14 height 14
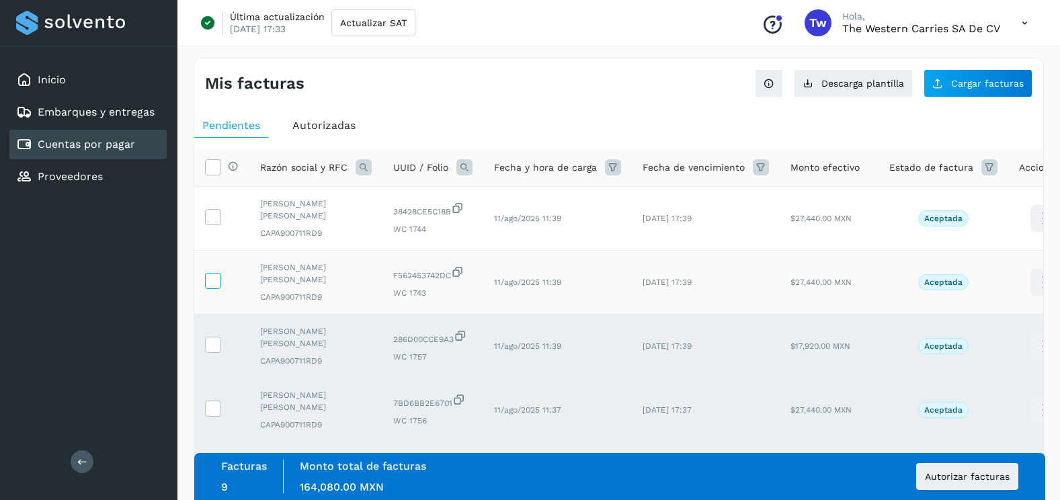
click at [214, 273] on icon at bounding box center [213, 280] width 14 height 14
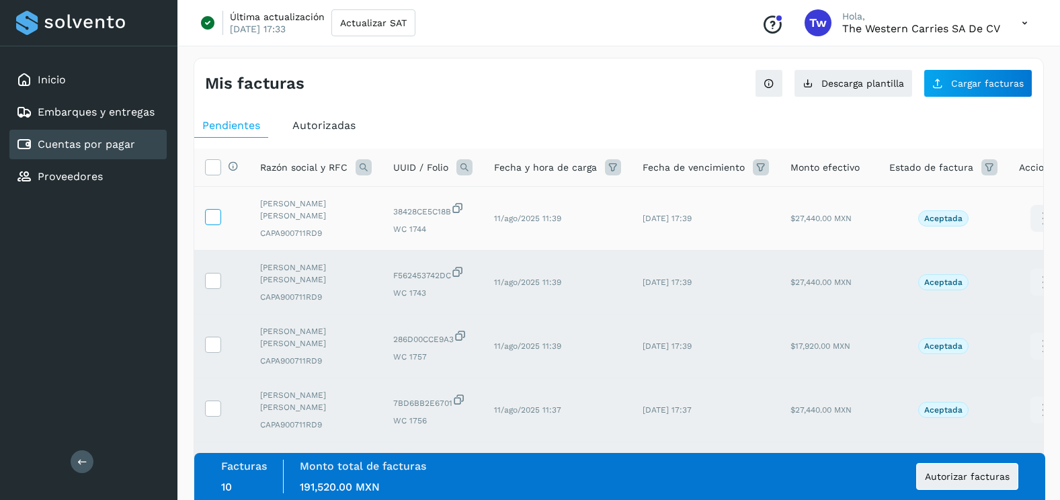
click at [214, 209] on icon at bounding box center [213, 216] width 14 height 14
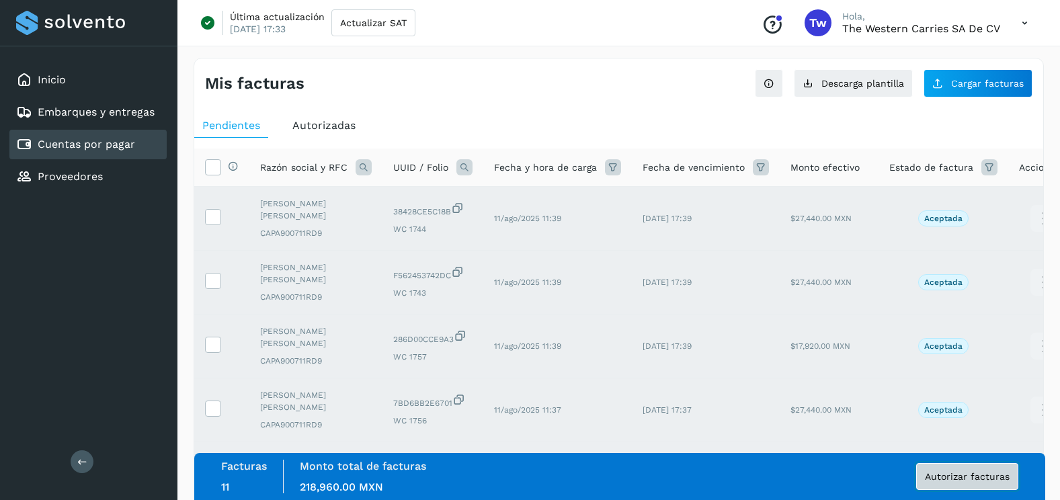
click at [968, 484] on button "Autorizar facturas" at bounding box center [967, 476] width 102 height 27
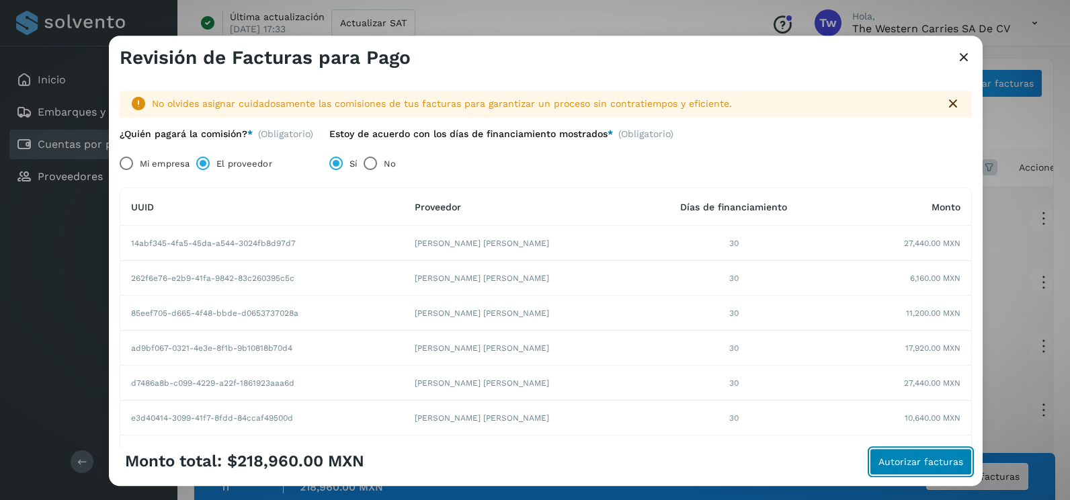
click at [924, 469] on button "Autorizar facturas" at bounding box center [921, 461] width 102 height 27
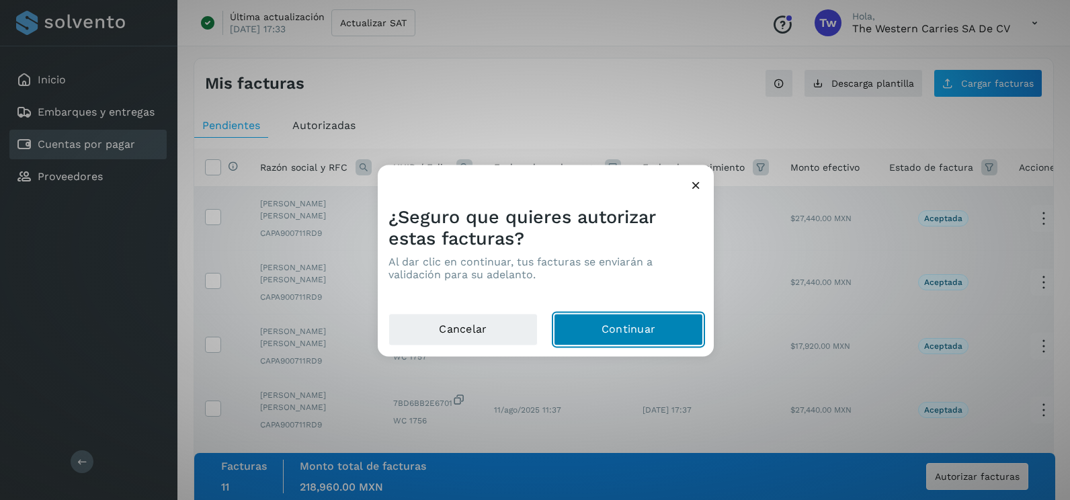
click at [603, 325] on button "Continuar" at bounding box center [628, 330] width 149 height 32
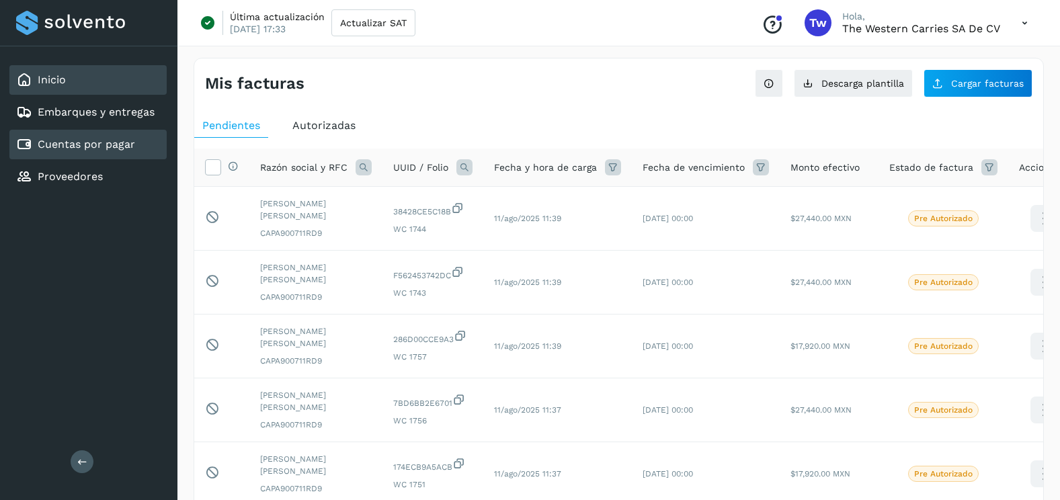
click at [73, 83] on div "Inicio" at bounding box center [87, 80] width 157 height 30
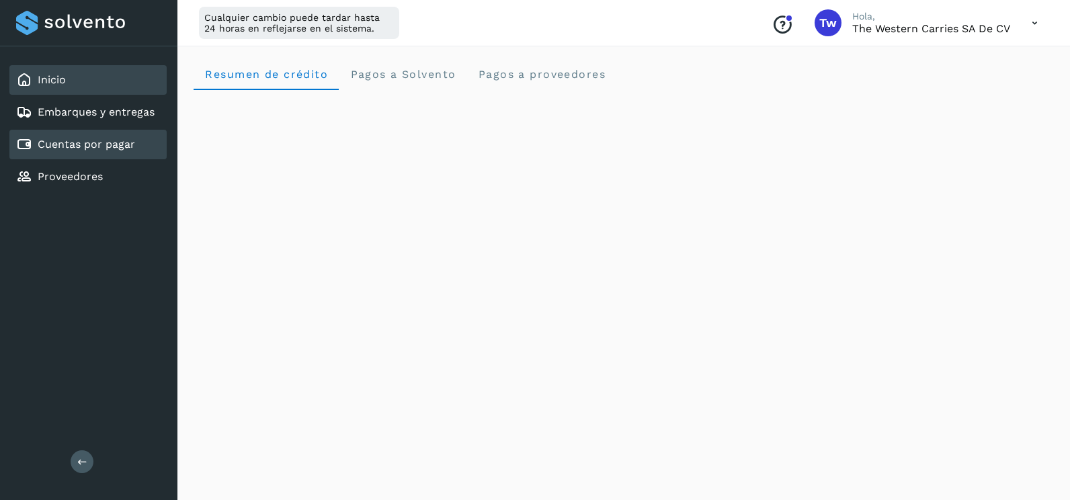
click at [102, 141] on link "Cuentas por pagar" at bounding box center [86, 144] width 97 height 13
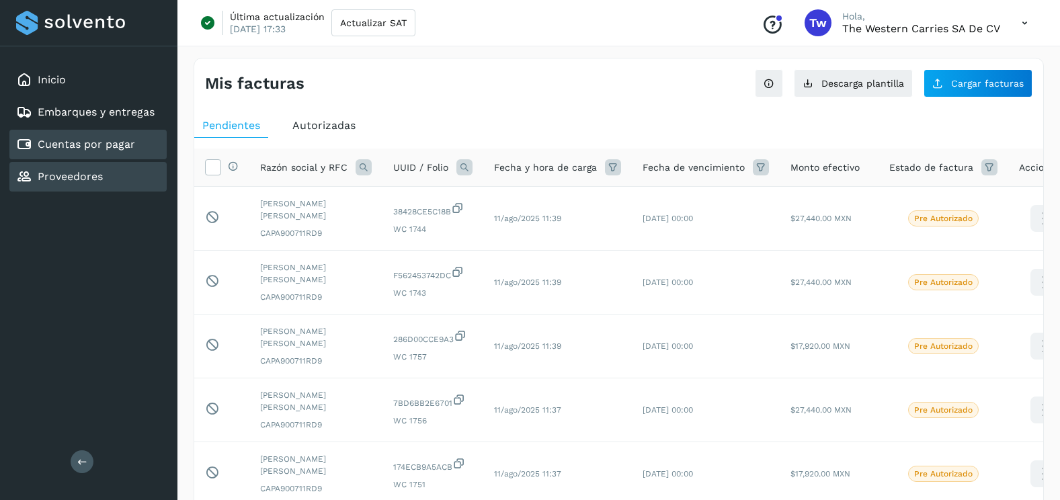
click at [48, 184] on div "Proveedores" at bounding box center [59, 177] width 87 height 16
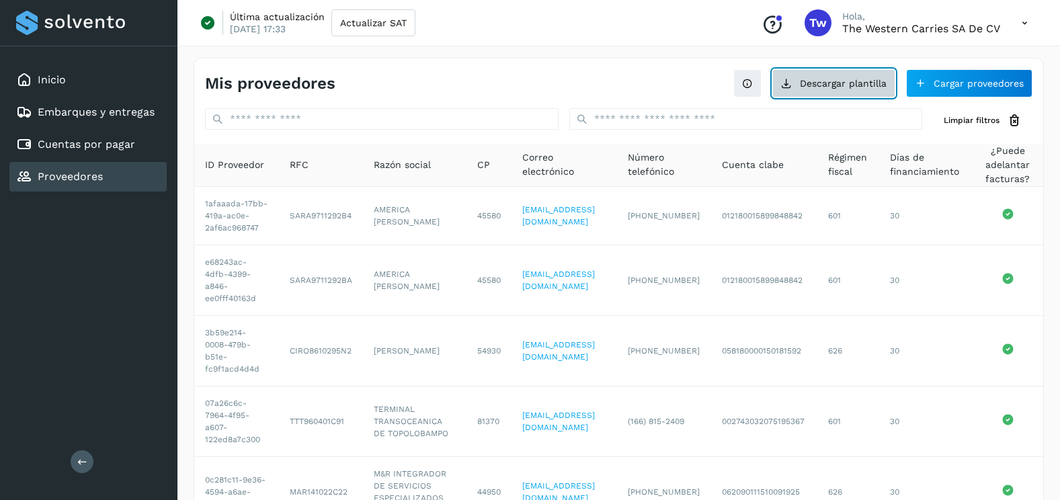
click at [879, 89] on button "Descargar plantilla" at bounding box center [833, 83] width 123 height 28
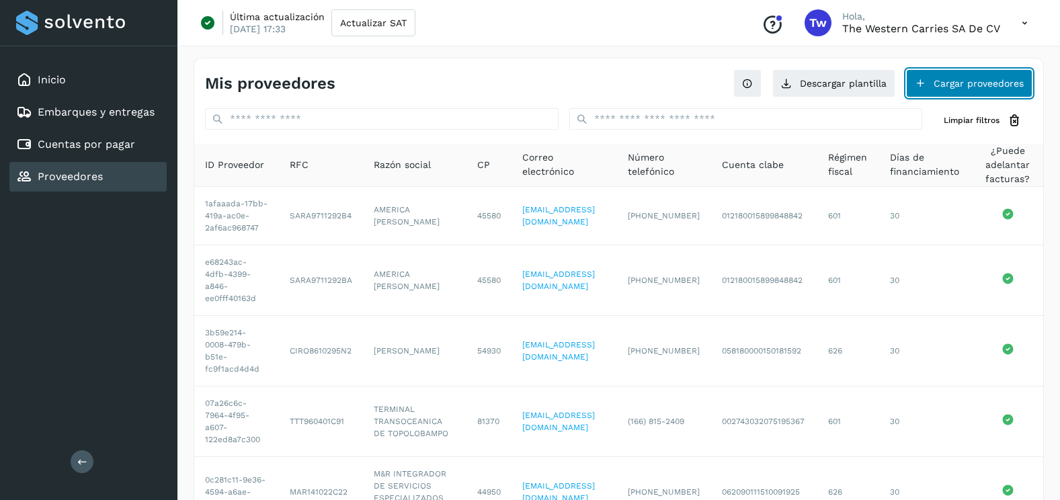
click at [946, 86] on button "Cargar proveedores" at bounding box center [969, 83] width 126 height 28
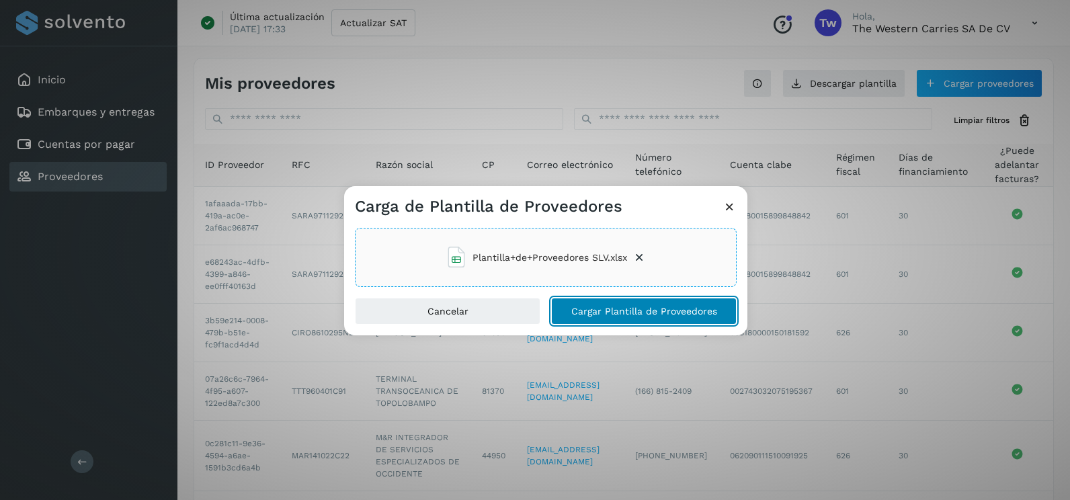
click at [608, 301] on button "Cargar Plantilla de Proveedores" at bounding box center [644, 311] width 186 height 27
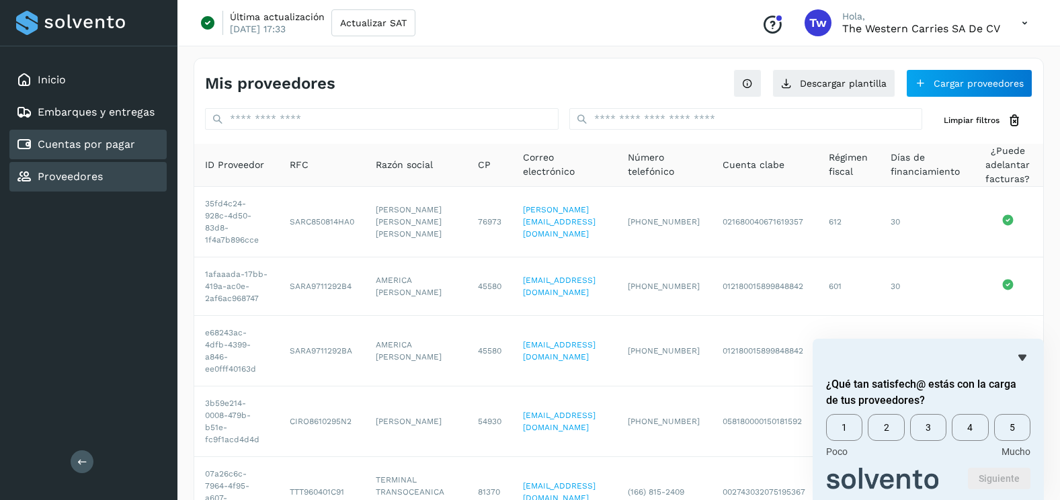
click at [87, 153] on div "Cuentas por pagar" at bounding box center [87, 145] width 157 height 30
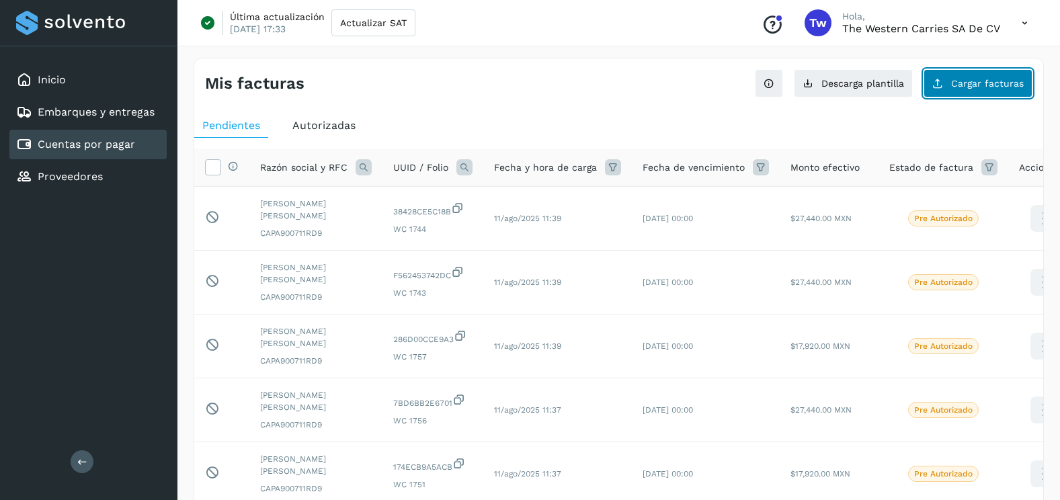
click at [940, 83] on icon at bounding box center [937, 83] width 11 height 11
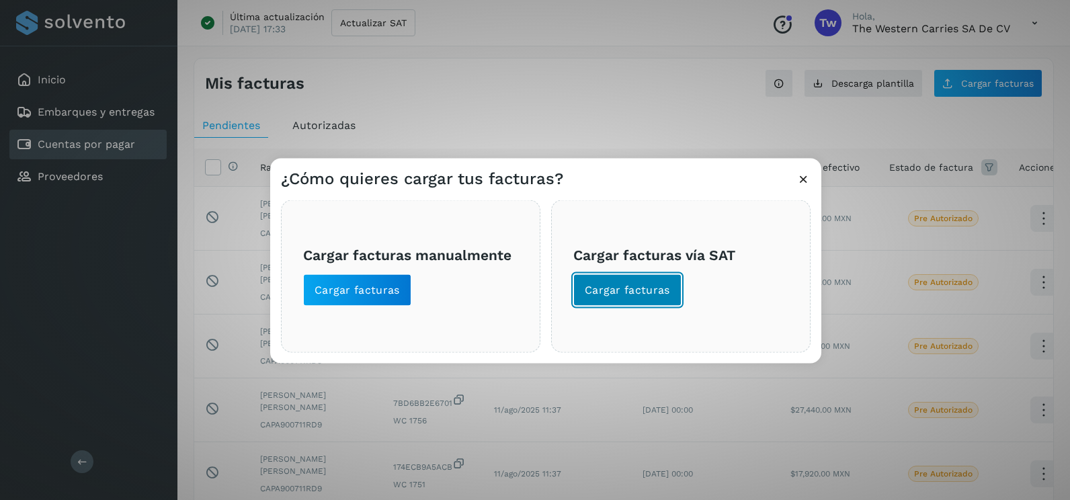
click at [665, 298] on button "Cargar facturas" at bounding box center [627, 290] width 108 height 32
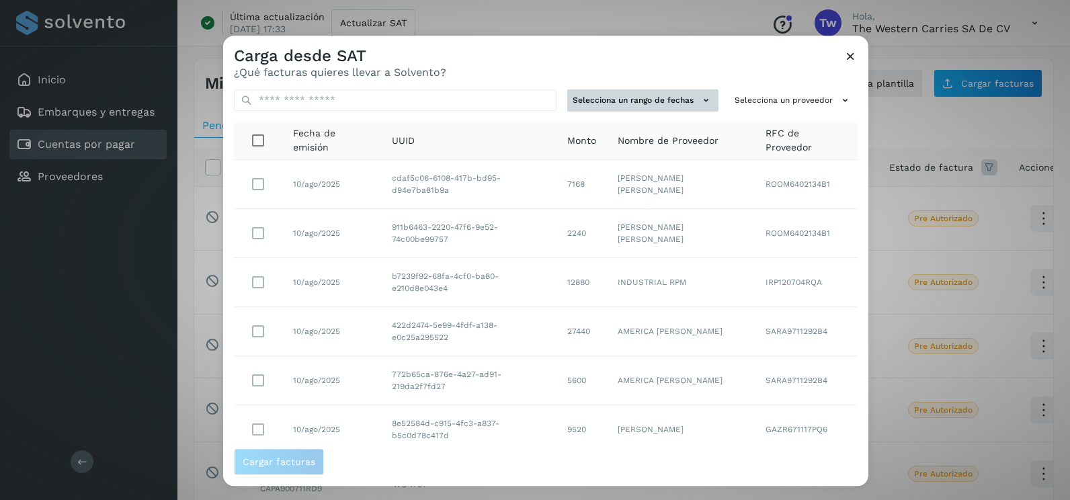
click at [699, 103] on icon at bounding box center [706, 100] width 14 height 14
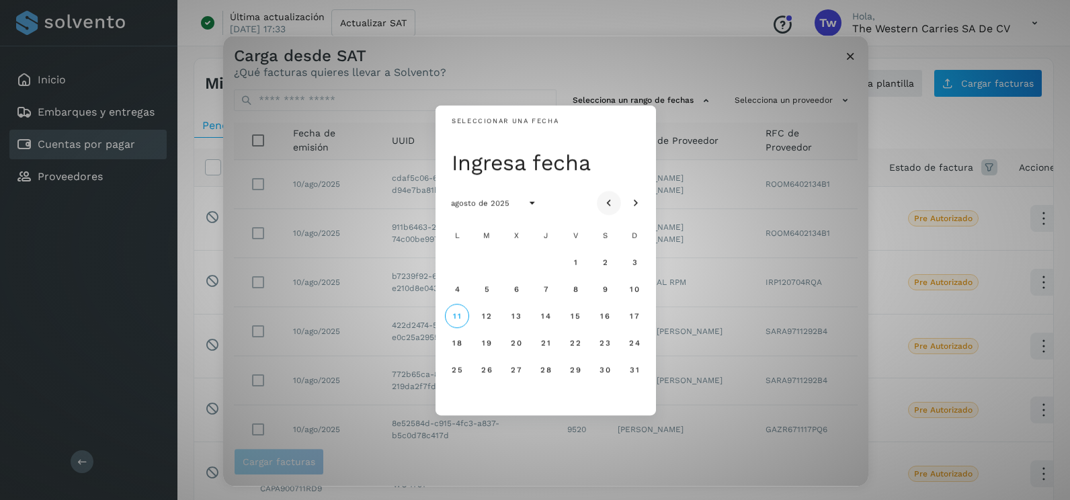
click at [610, 206] on icon "Mes anterior" at bounding box center [608, 203] width 13 height 13
click at [542, 374] on span "31" at bounding box center [545, 369] width 10 height 9
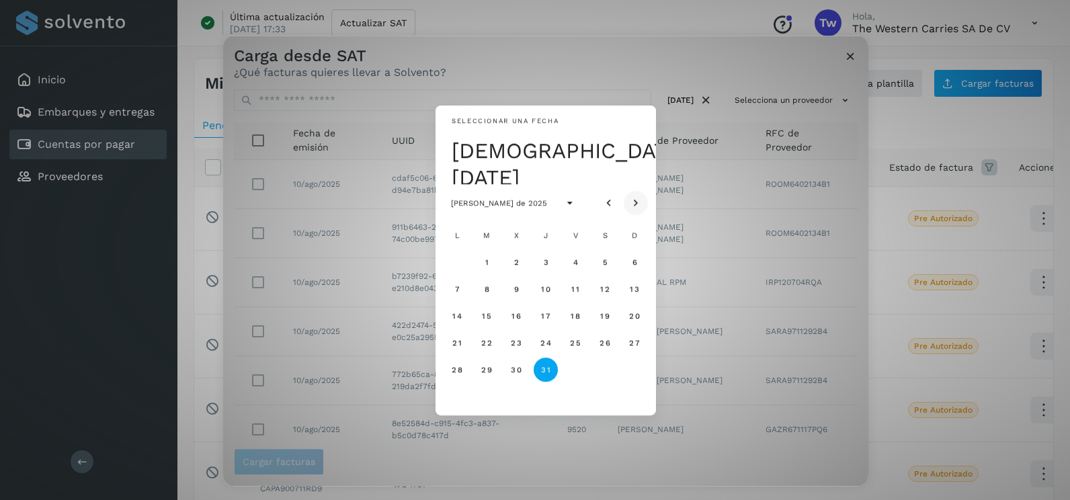
click at [637, 197] on icon "Mes siguiente" at bounding box center [635, 203] width 13 height 13
click at [570, 264] on button "1" at bounding box center [575, 262] width 24 height 24
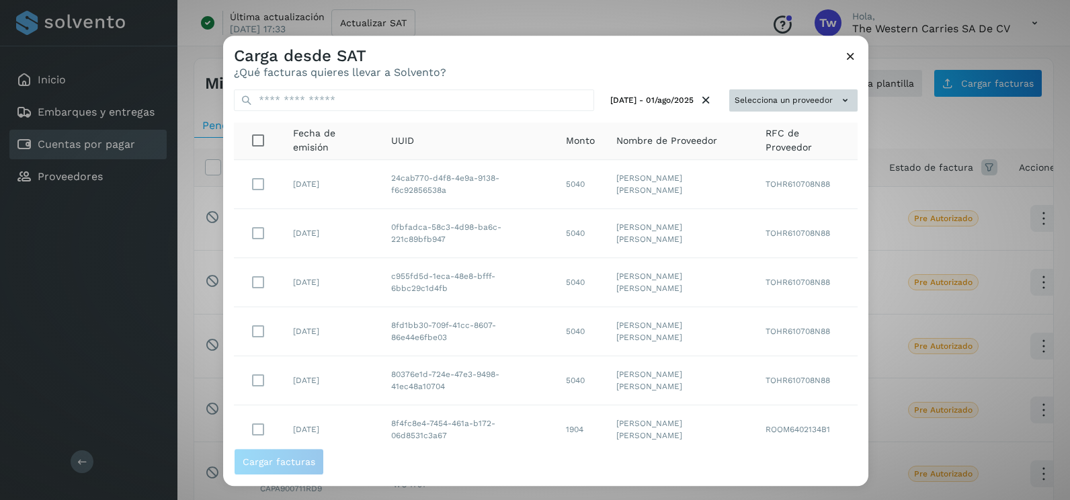
click at [798, 110] on button "Selecciona un proveedor" at bounding box center [793, 100] width 128 height 22
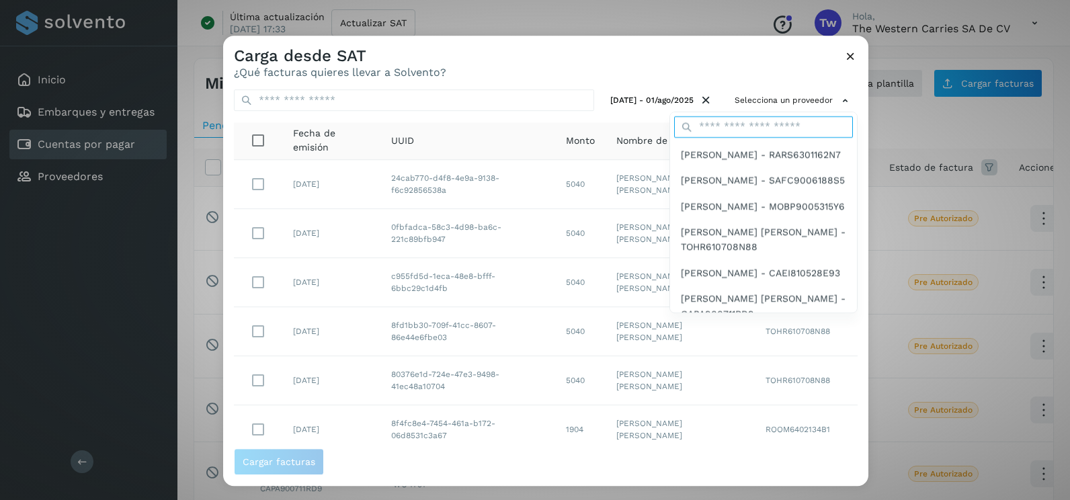
click at [727, 130] on input "text" at bounding box center [763, 127] width 179 height 22
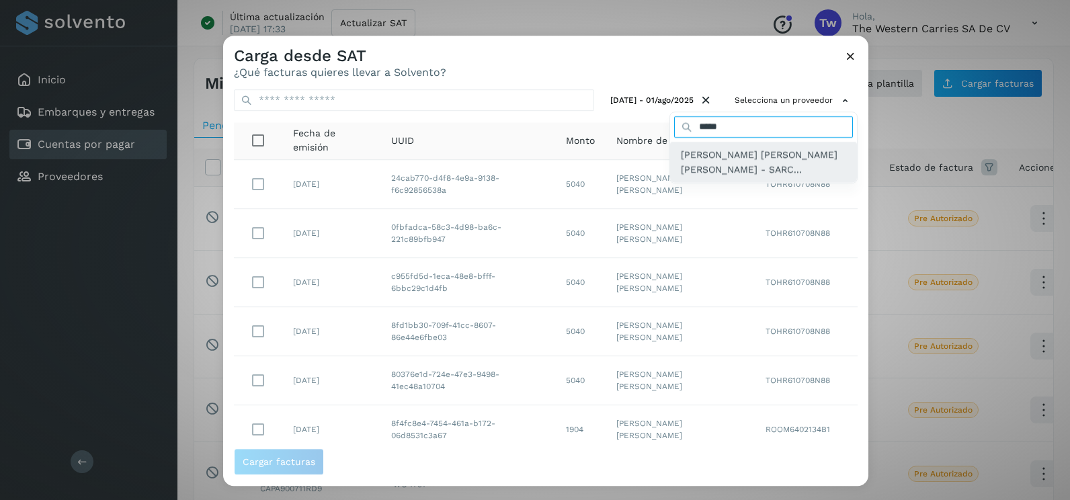
type input "*****"
click at [768, 167] on span "CLAUDIA ELIZABETH SANCHEZ RAMIREZ - SARC..." at bounding box center [763, 162] width 165 height 30
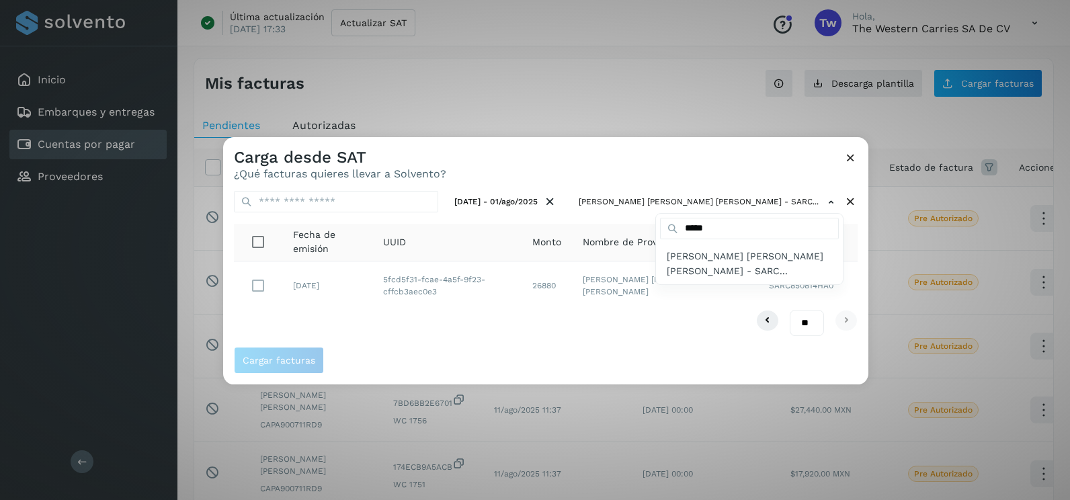
click at [442, 335] on div at bounding box center [758, 387] width 1070 height 500
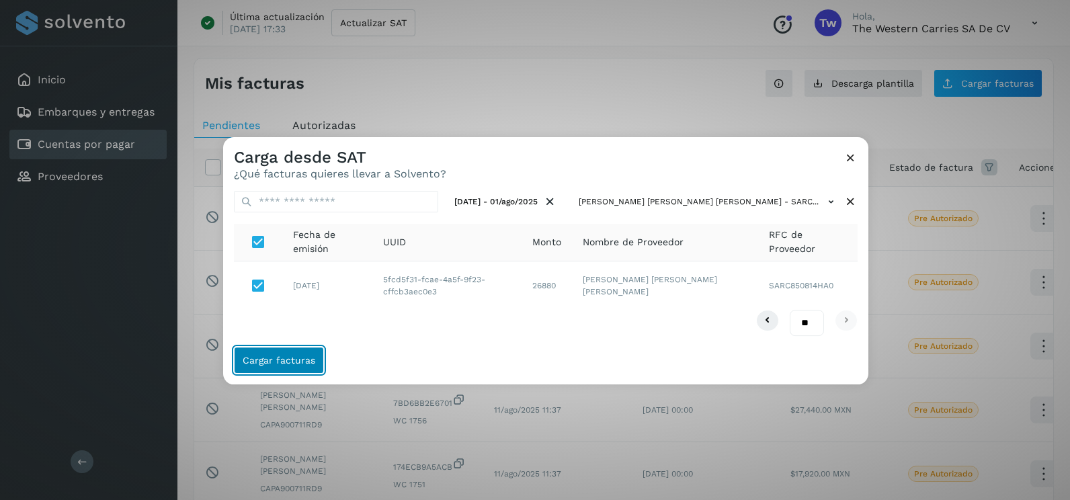
click at [295, 357] on span "Cargar facturas" at bounding box center [279, 360] width 73 height 9
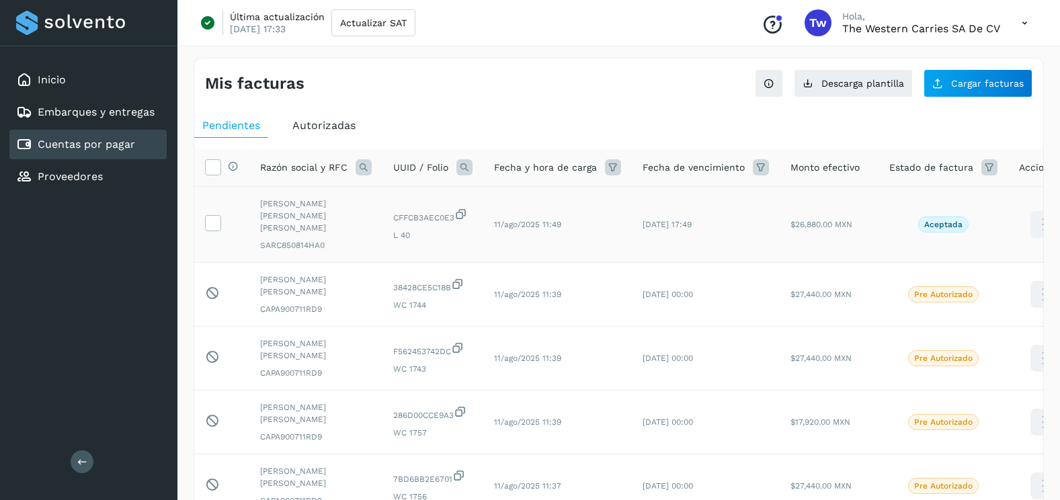
click at [216, 227] on td at bounding box center [221, 225] width 55 height 76
click at [220, 221] on label at bounding box center [213, 223] width 16 height 16
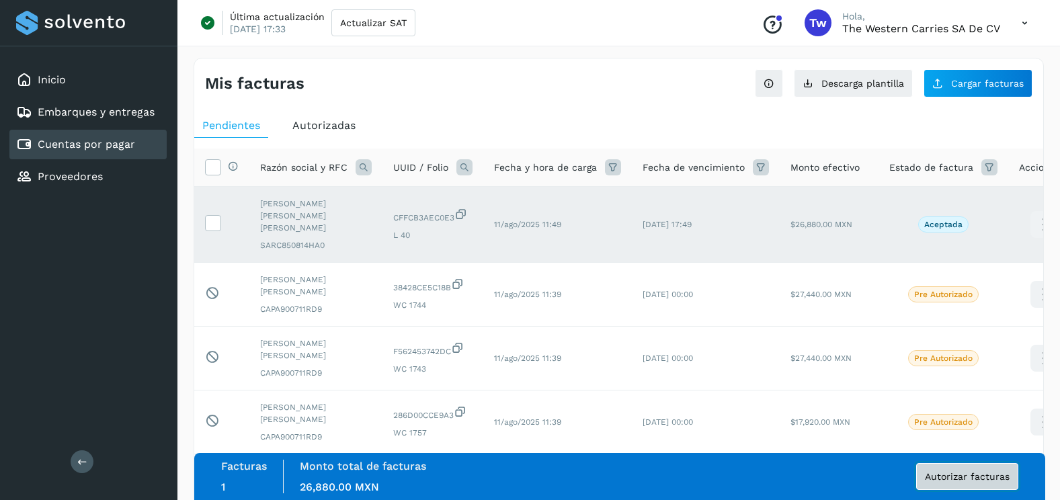
click at [967, 481] on span "Autorizar facturas" at bounding box center [967, 476] width 85 height 9
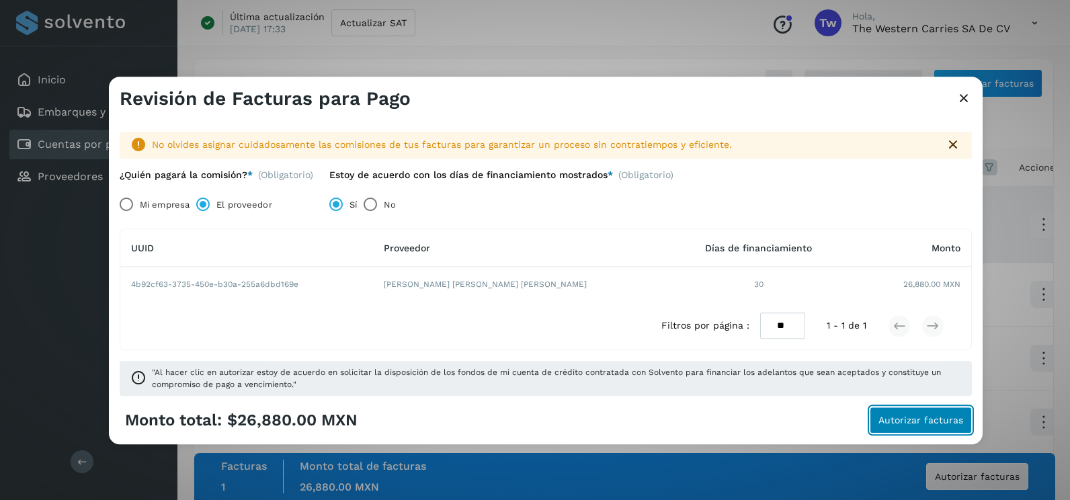
click at [880, 420] on button "Autorizar facturas" at bounding box center [921, 420] width 102 height 27
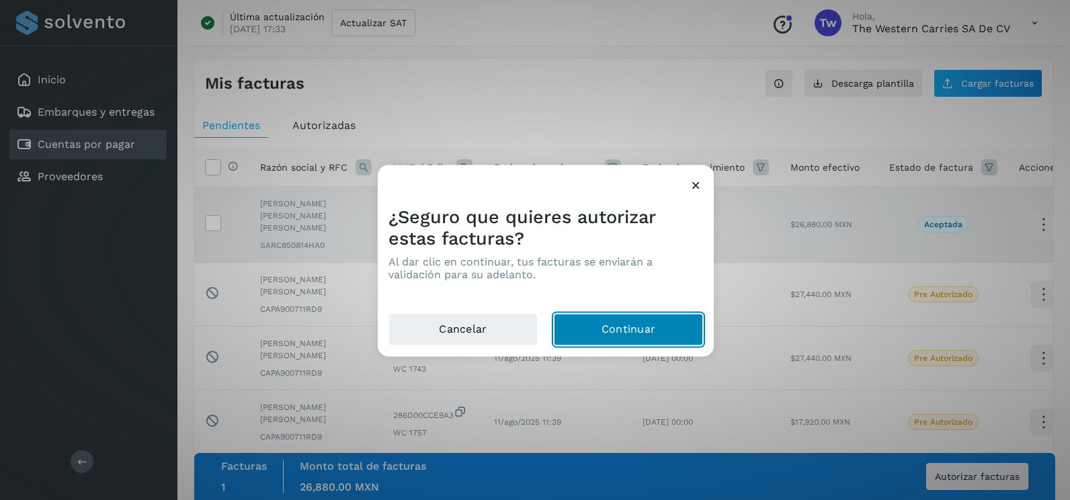
click at [659, 327] on button "Continuar" at bounding box center [628, 330] width 149 height 32
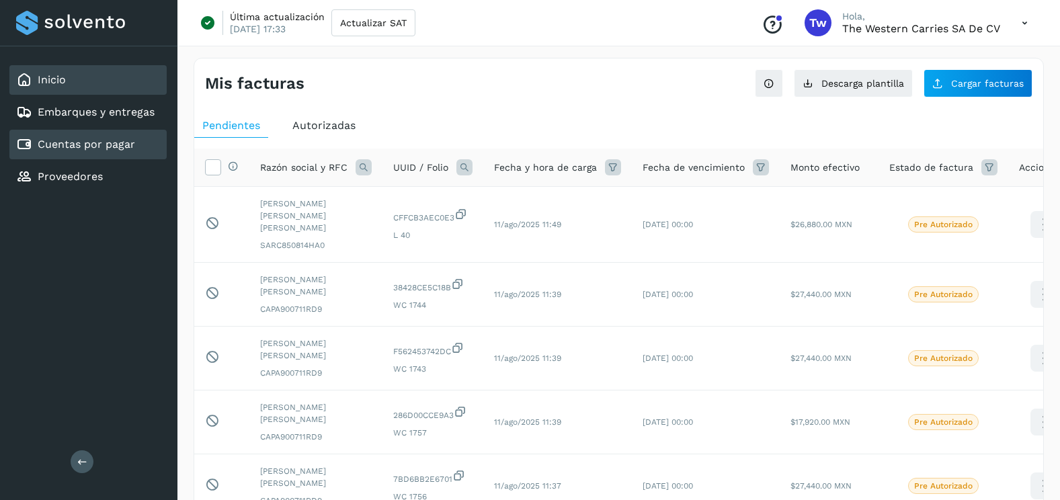
click at [126, 81] on div "Inicio" at bounding box center [87, 80] width 157 height 30
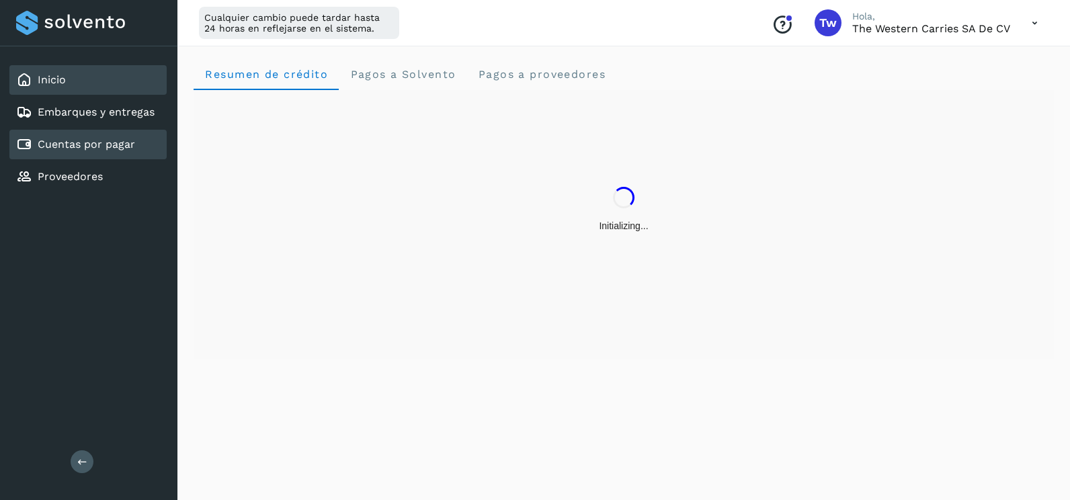
click at [103, 155] on div "Cuentas por pagar" at bounding box center [87, 145] width 157 height 30
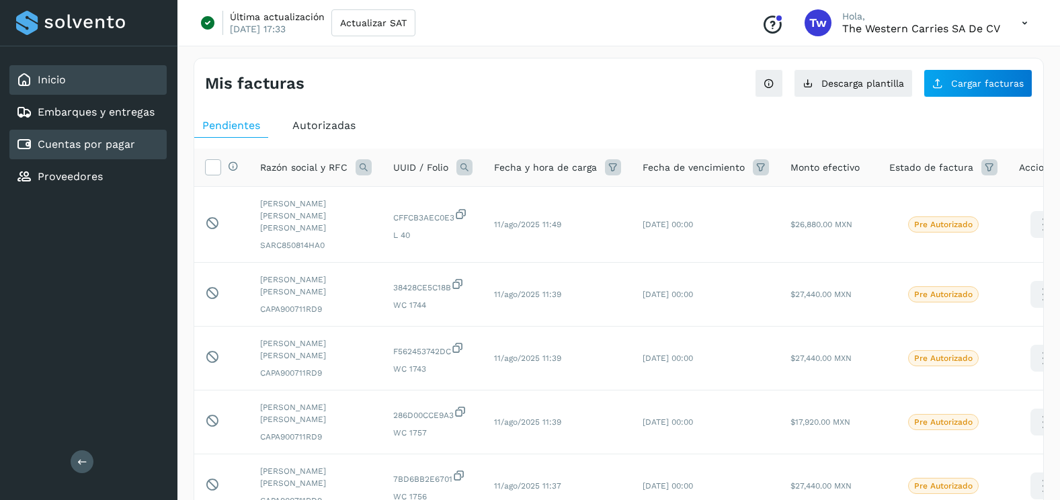
click at [103, 81] on div "Inicio" at bounding box center [87, 80] width 157 height 30
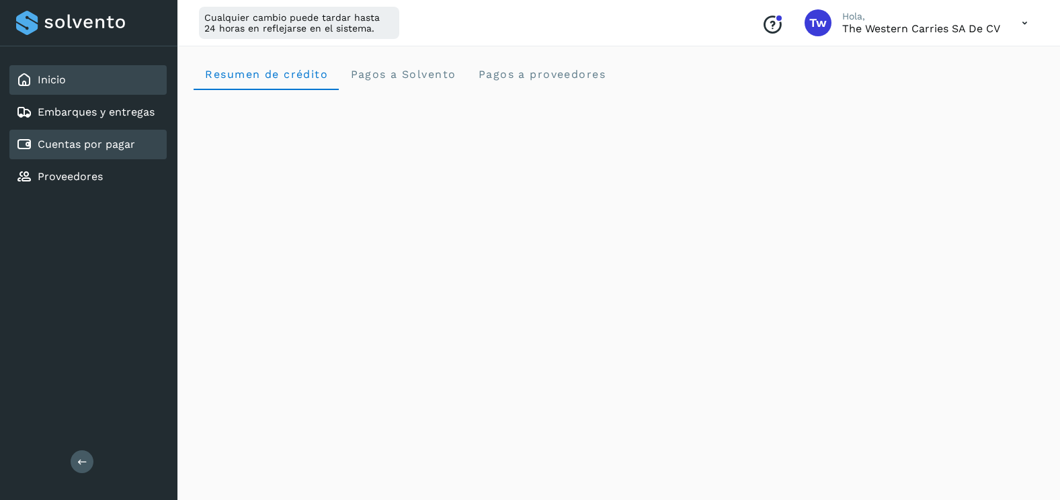
click at [116, 151] on link "Cuentas por pagar" at bounding box center [86, 144] width 97 height 13
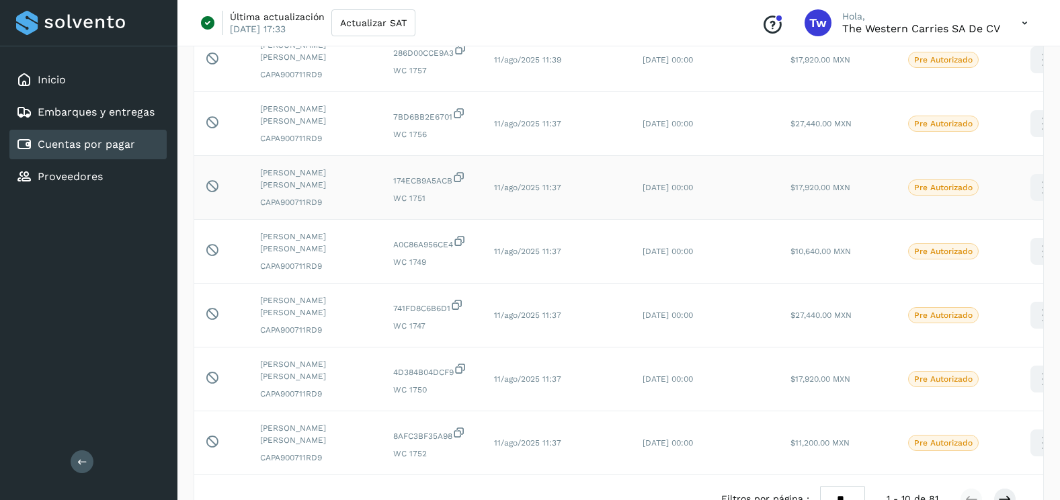
scroll to position [377, 0]
